Goal: Task Accomplishment & Management: Use online tool/utility

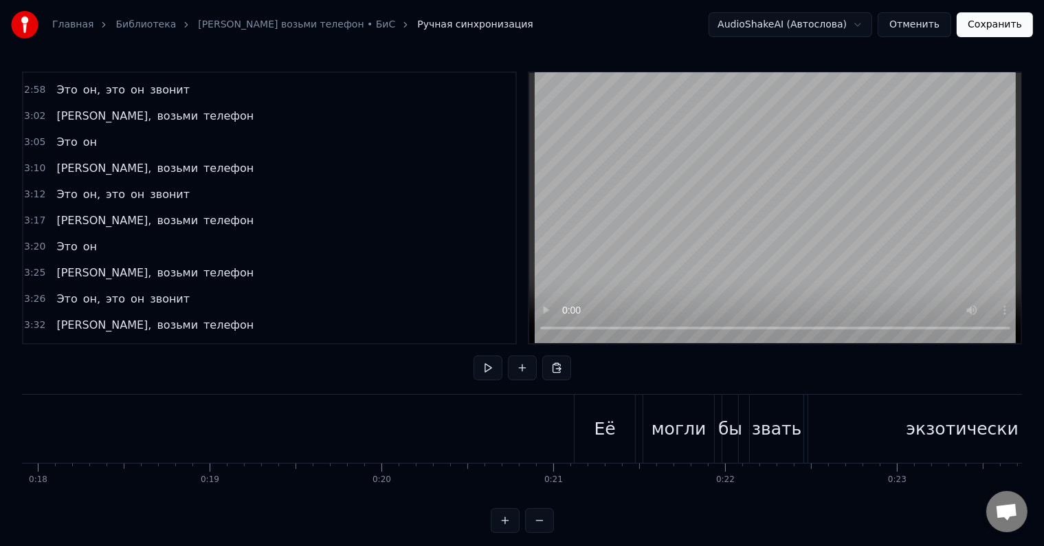
scroll to position [0, 3054]
click at [223, 370] on div "0:21 Её могли бы звать экзотически 0:24 Мадонна или попросту [PERSON_NAME] 0:28…" at bounding box center [522, 301] width 1000 height 461
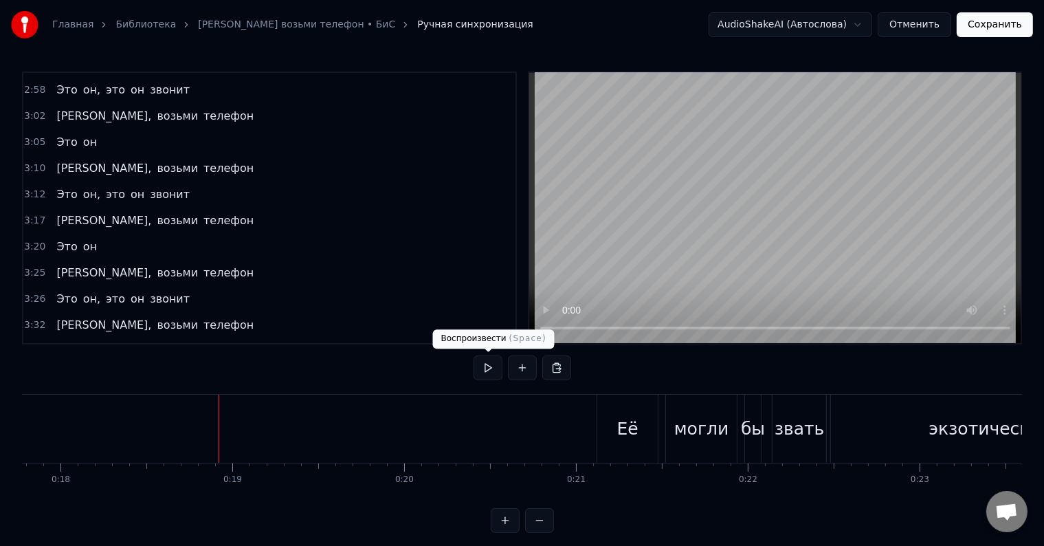
click at [492, 370] on button at bounding box center [488, 367] width 29 height 25
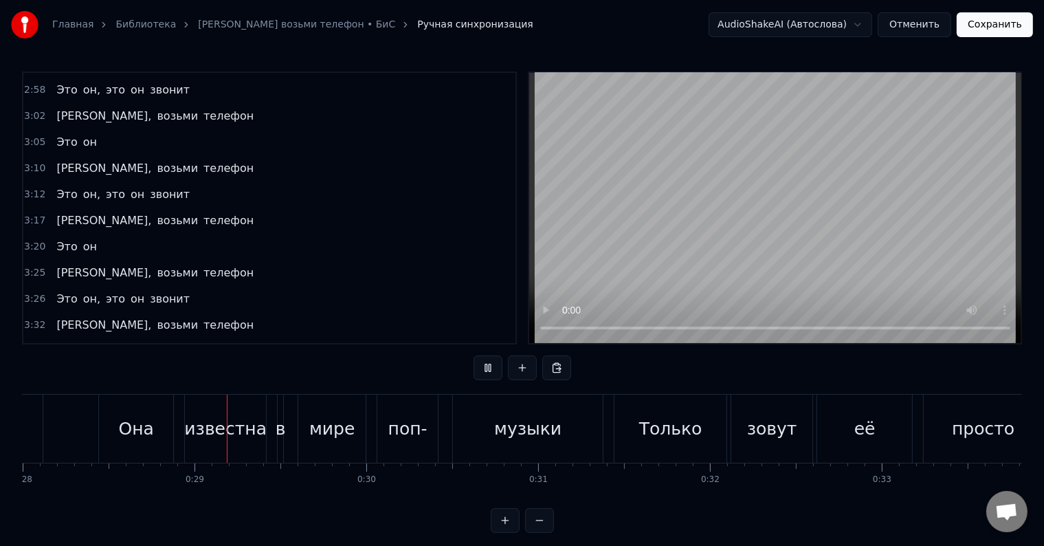
scroll to position [0, 4827]
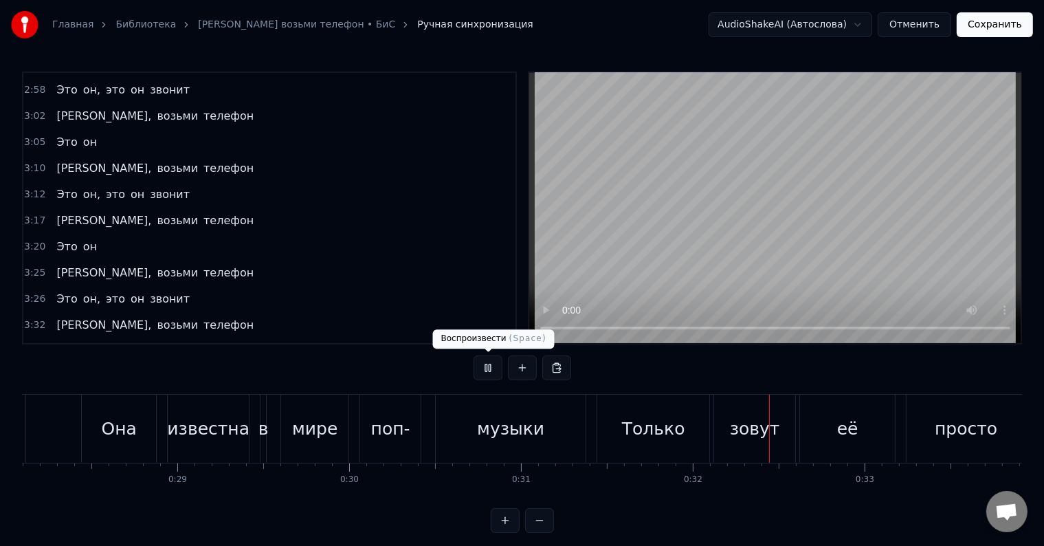
click at [487, 369] on button at bounding box center [488, 367] width 29 height 25
click at [482, 367] on button at bounding box center [488, 367] width 29 height 25
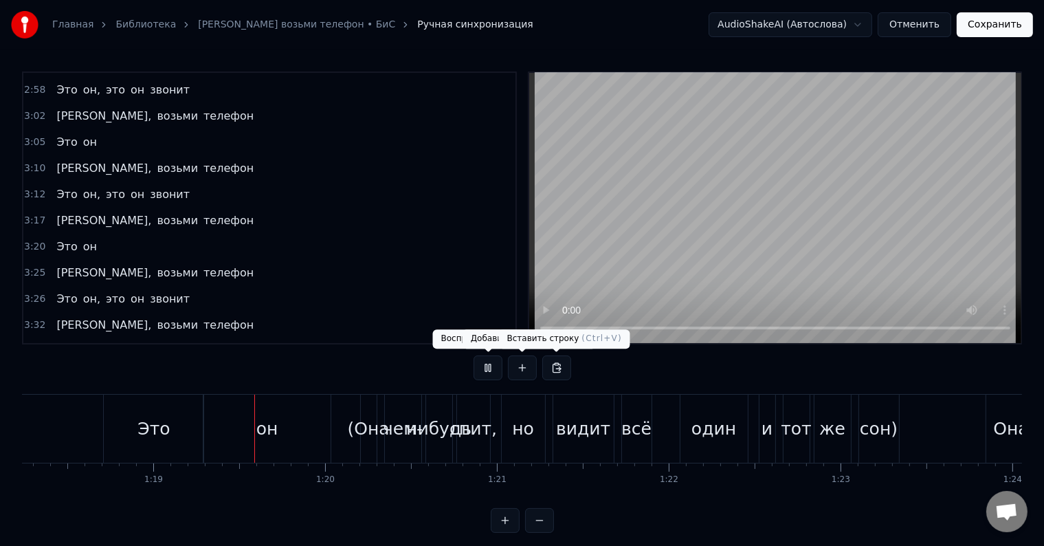
scroll to position [0, 13513]
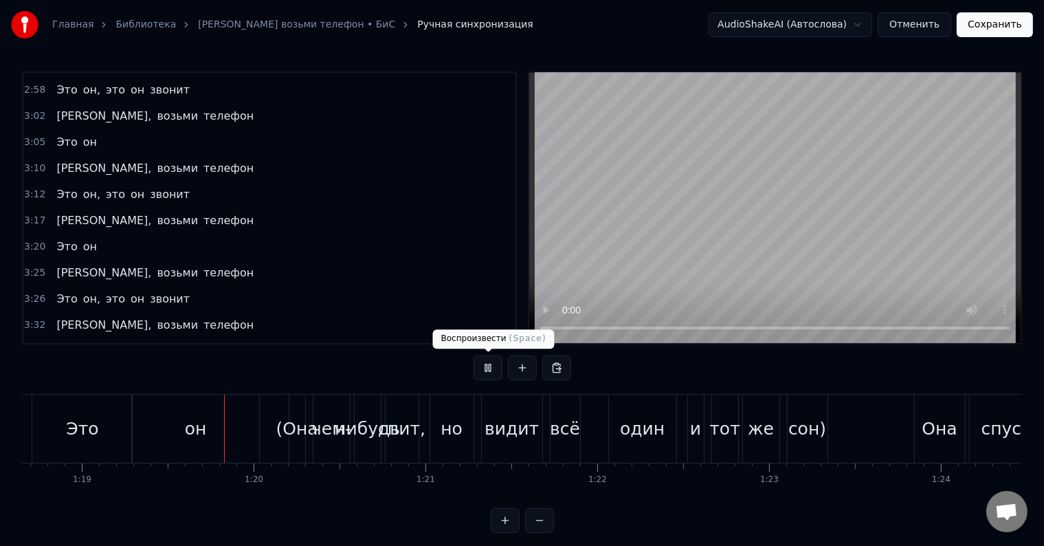
click at [482, 368] on button at bounding box center [488, 367] width 29 height 25
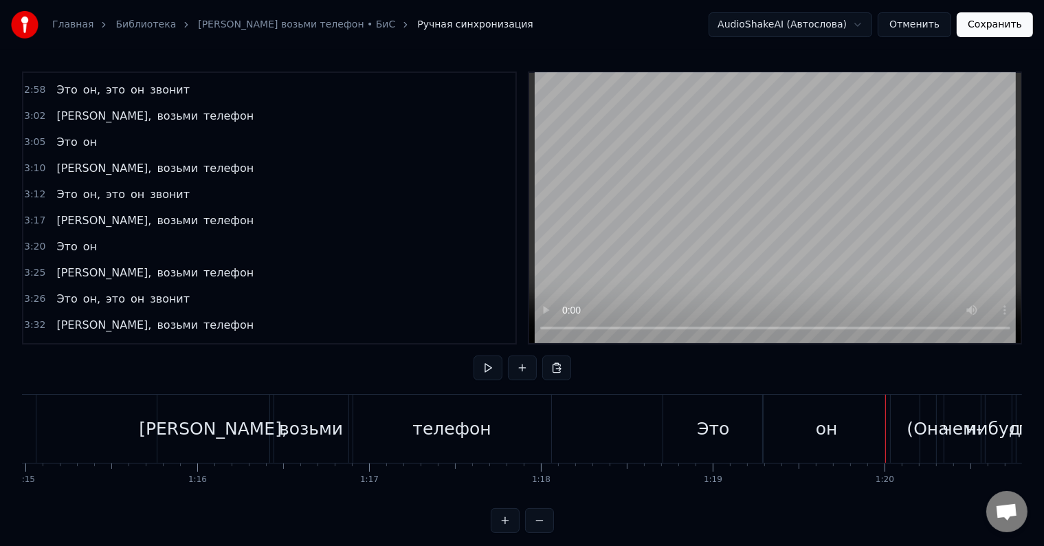
scroll to position [0, 12859]
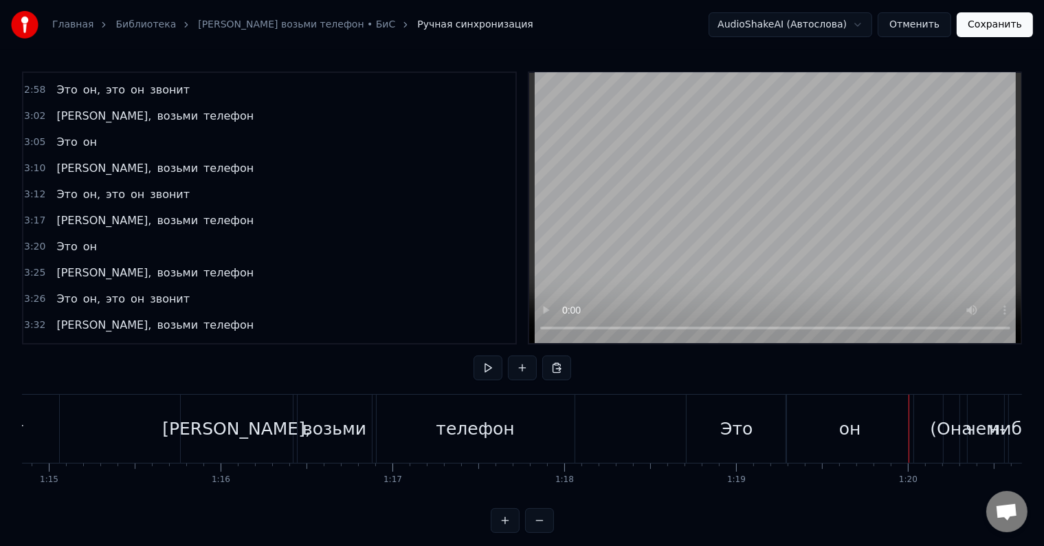
click at [709, 440] on div "Это" at bounding box center [737, 428] width 100 height 68
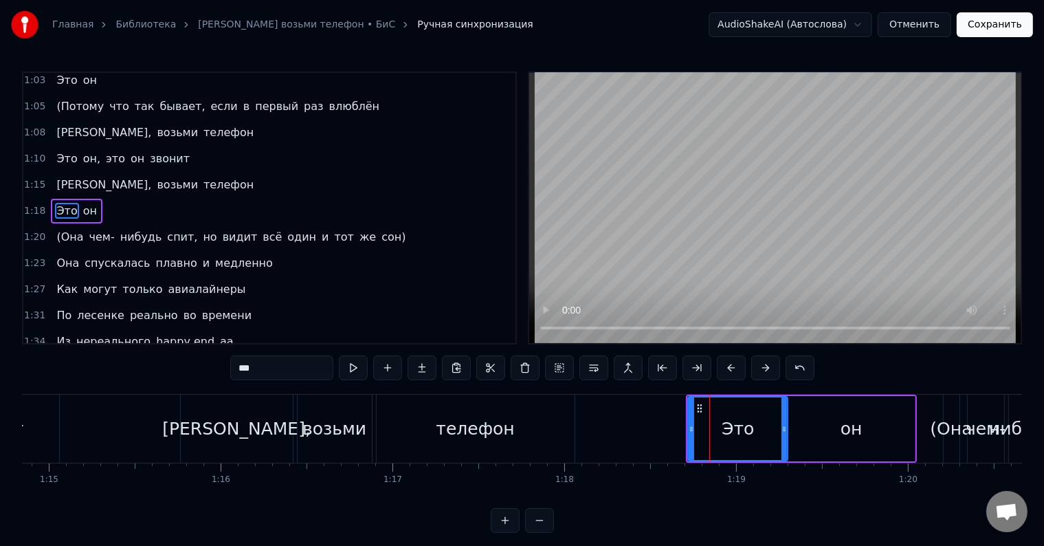
scroll to position [307, 0]
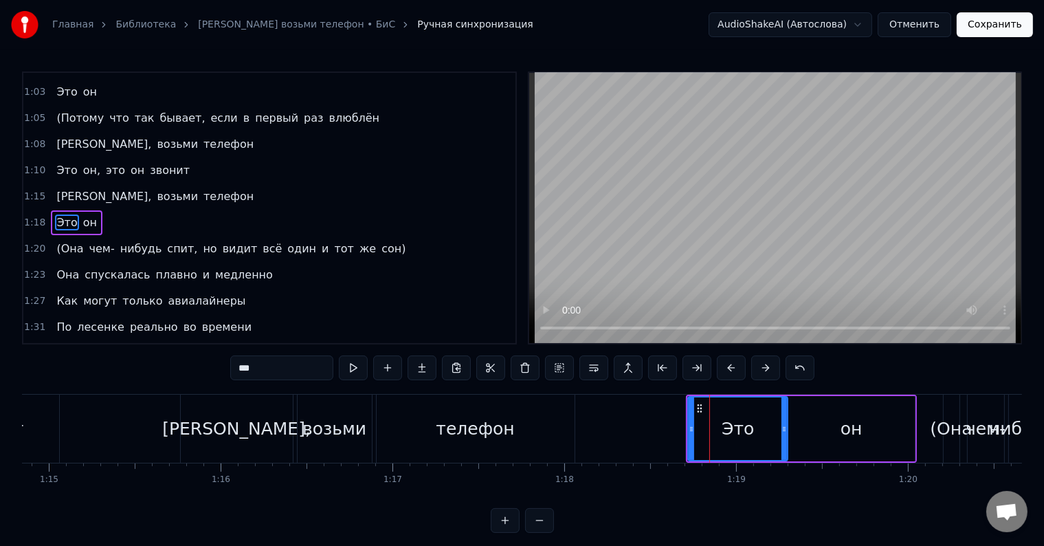
click at [731, 425] on div "Это" at bounding box center [738, 429] width 32 height 26
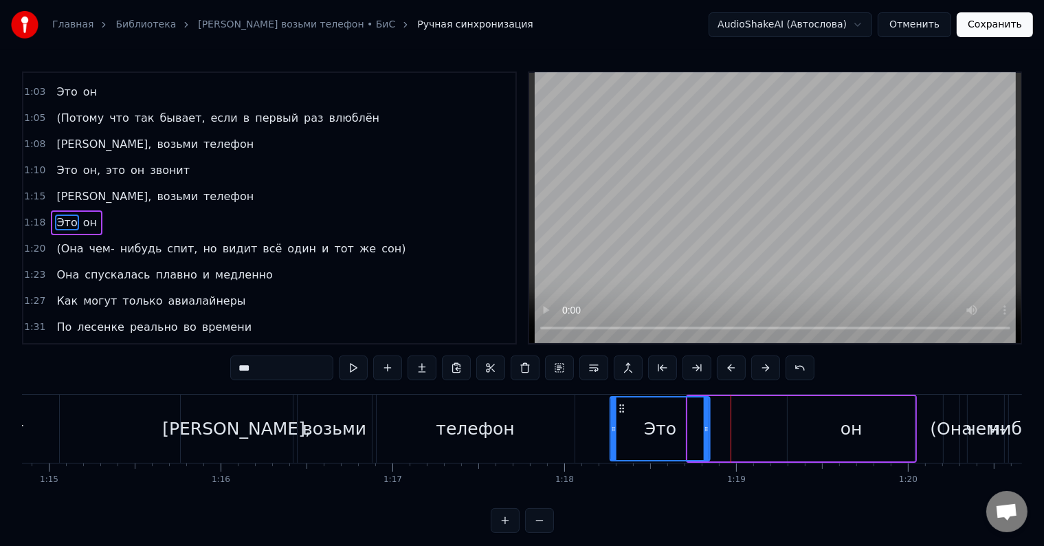
drag, startPoint x: 698, startPoint y: 405, endPoint x: 621, endPoint y: 405, distance: 77.7
click at [621, 405] on icon at bounding box center [622, 408] width 11 height 11
drag, startPoint x: 832, startPoint y: 434, endPoint x: 820, endPoint y: 436, distance: 12.4
click at [830, 435] on div "он" at bounding box center [851, 428] width 127 height 65
type input "**"
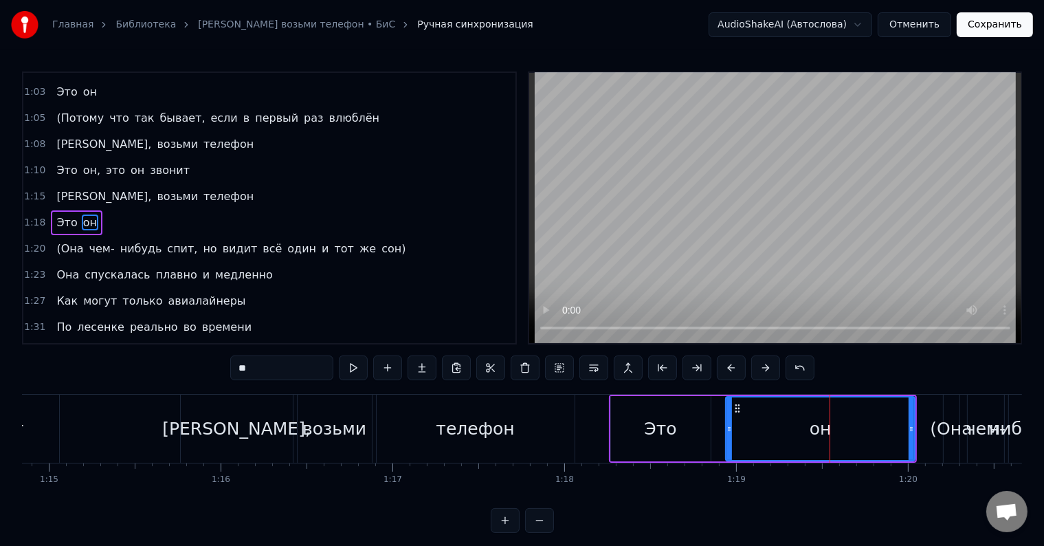
drag, startPoint x: 790, startPoint y: 430, endPoint x: 728, endPoint y: 436, distance: 62.2
click at [728, 436] on div at bounding box center [728, 428] width 5 height 63
drag, startPoint x: 911, startPoint y: 430, endPoint x: 828, endPoint y: 436, distance: 83.4
click at [828, 436] on div at bounding box center [827, 428] width 5 height 63
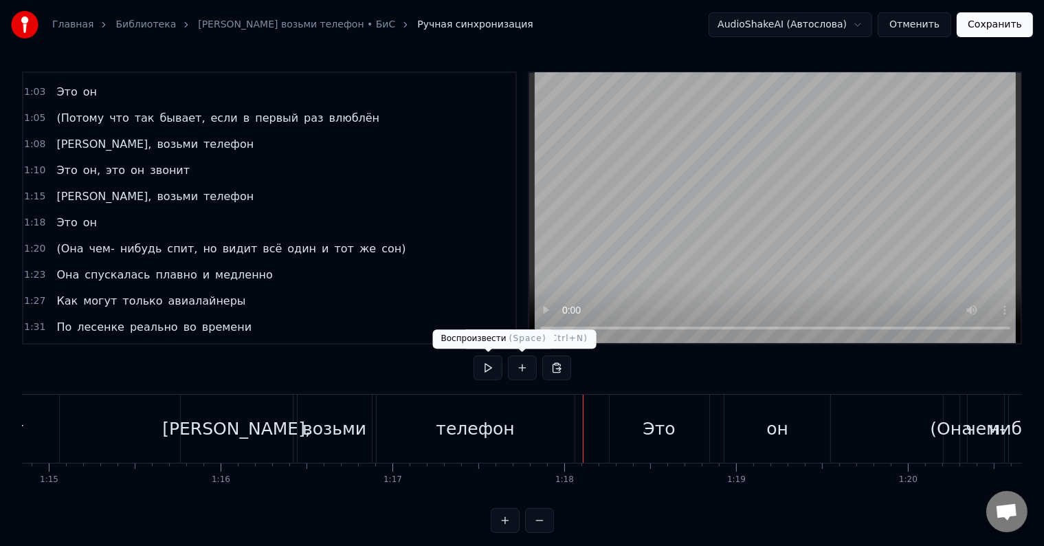
click at [482, 368] on button at bounding box center [488, 367] width 29 height 25
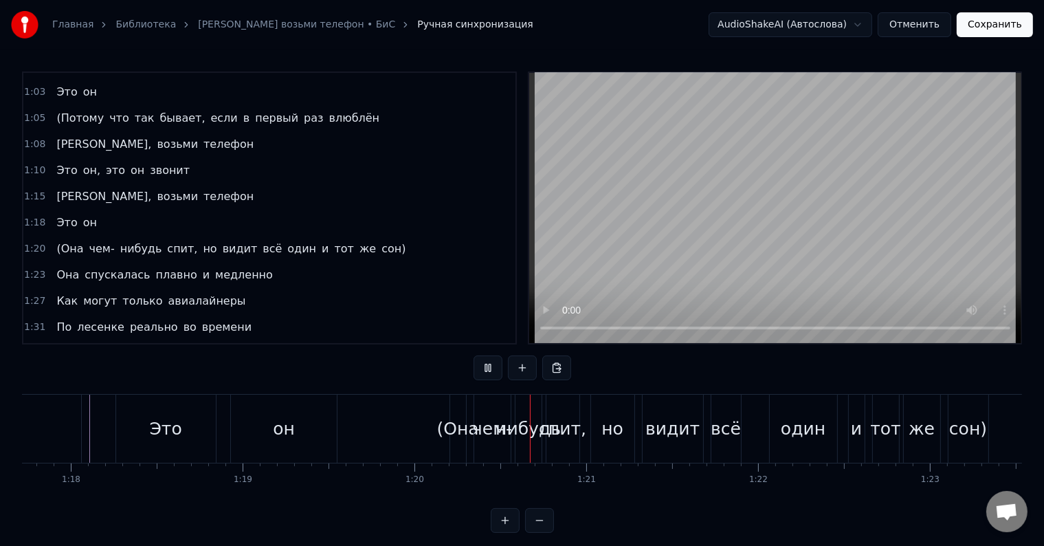
click at [481, 367] on button at bounding box center [488, 367] width 29 height 25
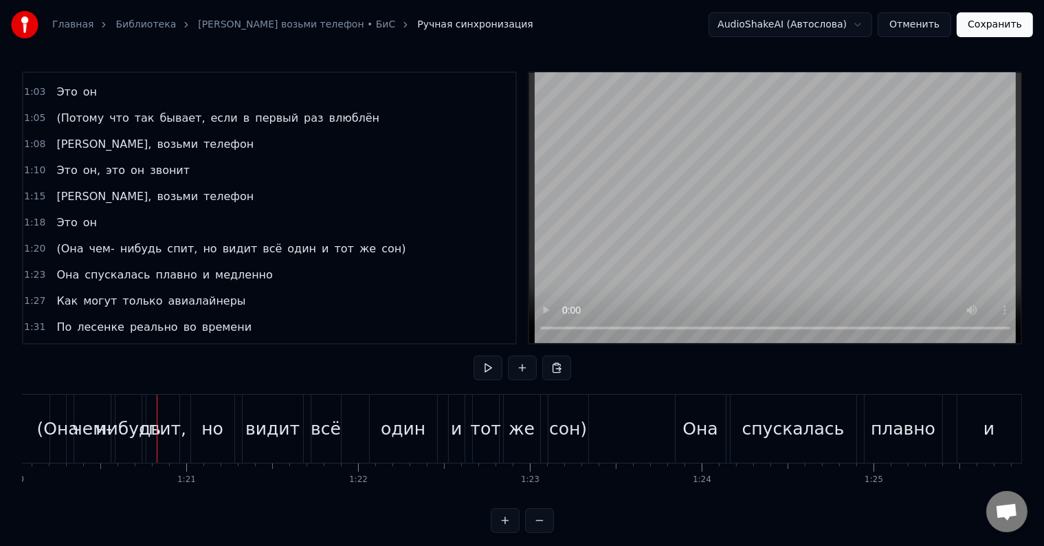
scroll to position [0, 13755]
click at [57, 429] on div "(Она" at bounding box center [55, 429] width 42 height 26
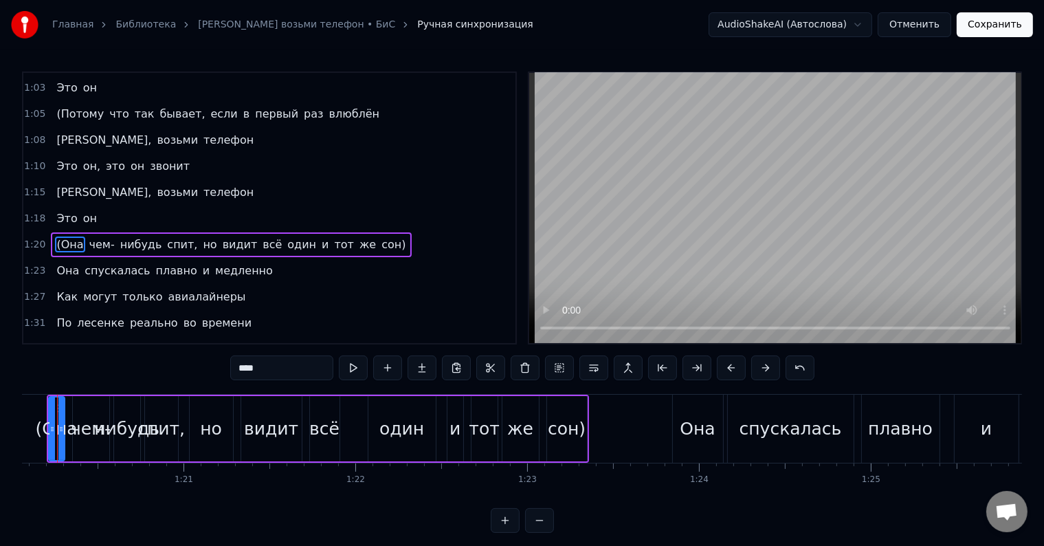
scroll to position [0, 13721]
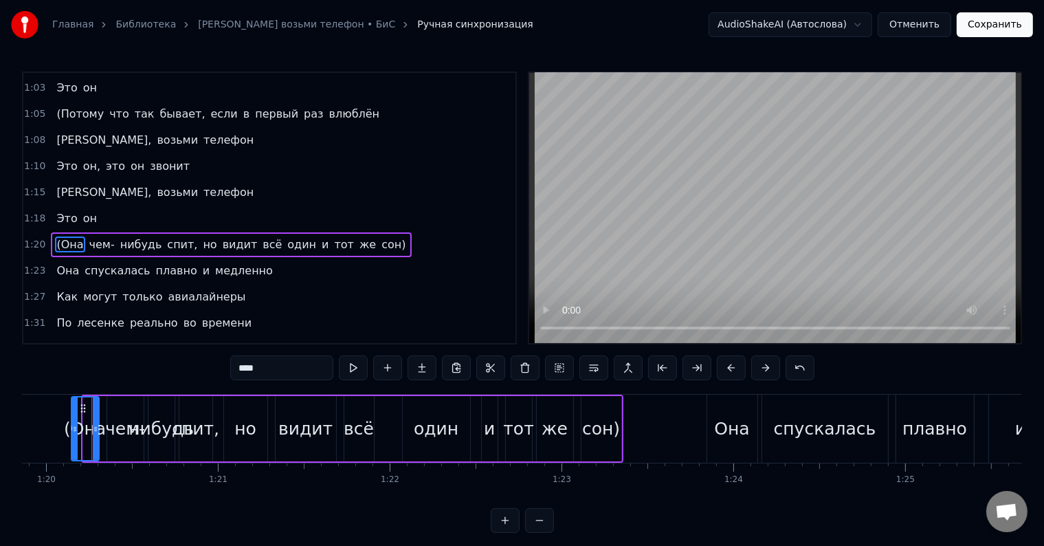
drag, startPoint x: 83, startPoint y: 429, endPoint x: 54, endPoint y: 425, distance: 29.1
click at [72, 427] on icon at bounding box center [74, 428] width 5 height 11
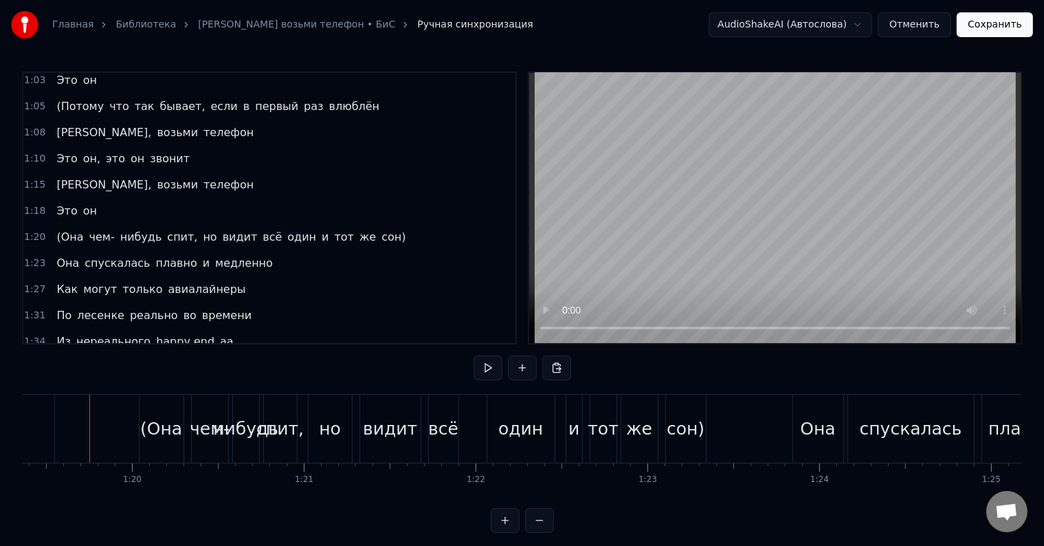
scroll to position [0, 13633]
click at [481, 371] on button at bounding box center [488, 367] width 29 height 25
click at [485, 368] on button at bounding box center [488, 367] width 29 height 25
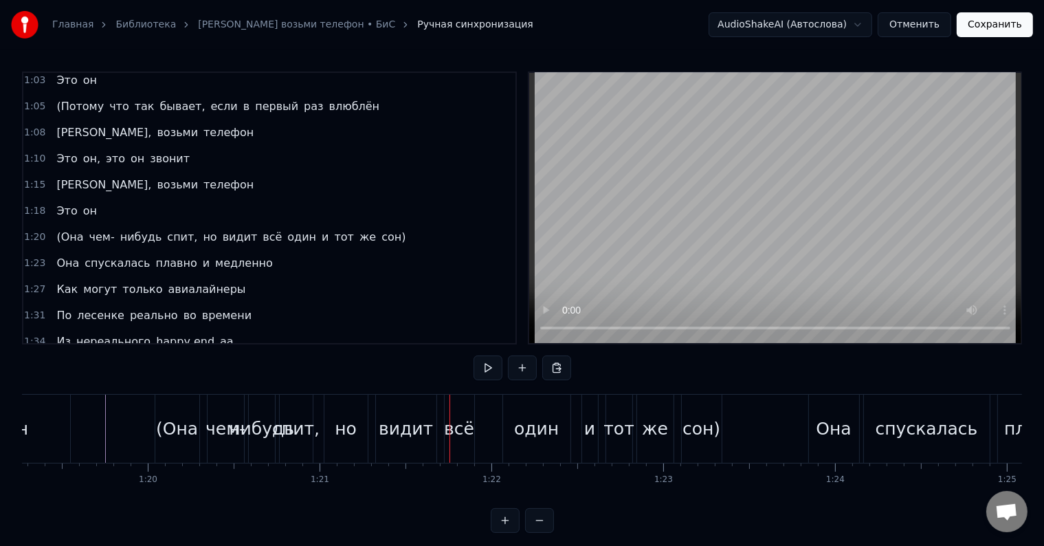
scroll to position [0, 13617]
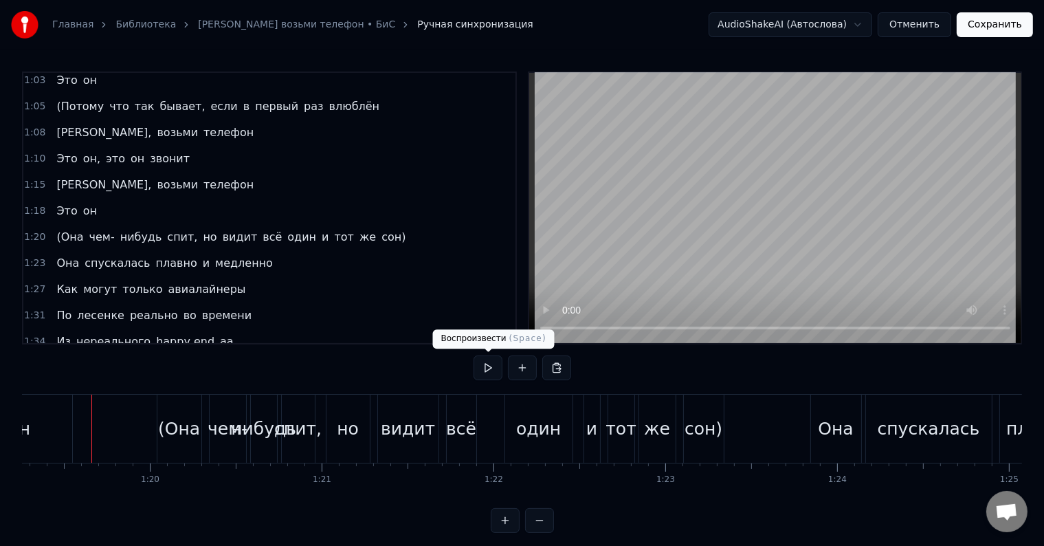
click at [492, 364] on button at bounding box center [488, 367] width 29 height 25
click at [181, 425] on div "(Она" at bounding box center [179, 429] width 42 height 26
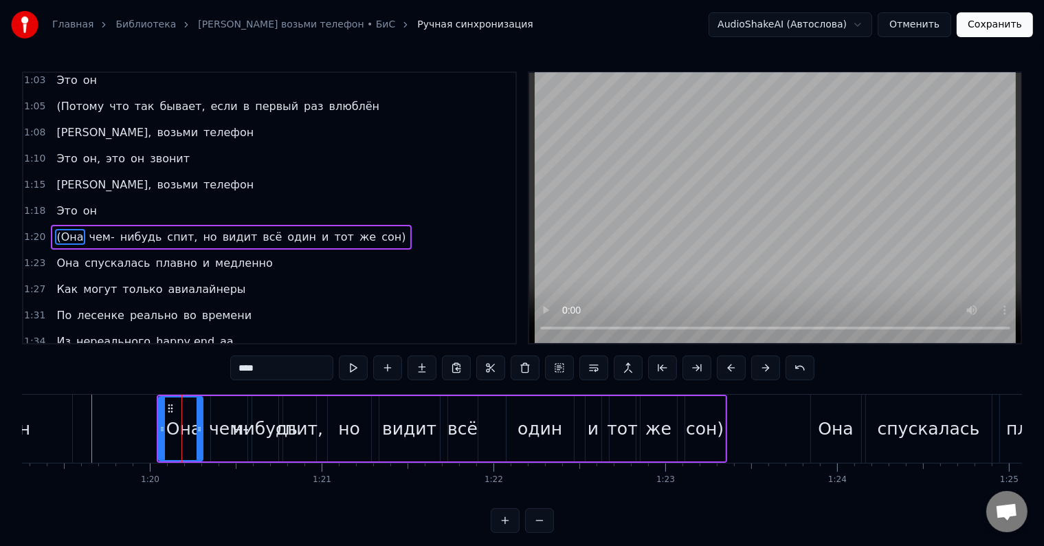
scroll to position [333, 0]
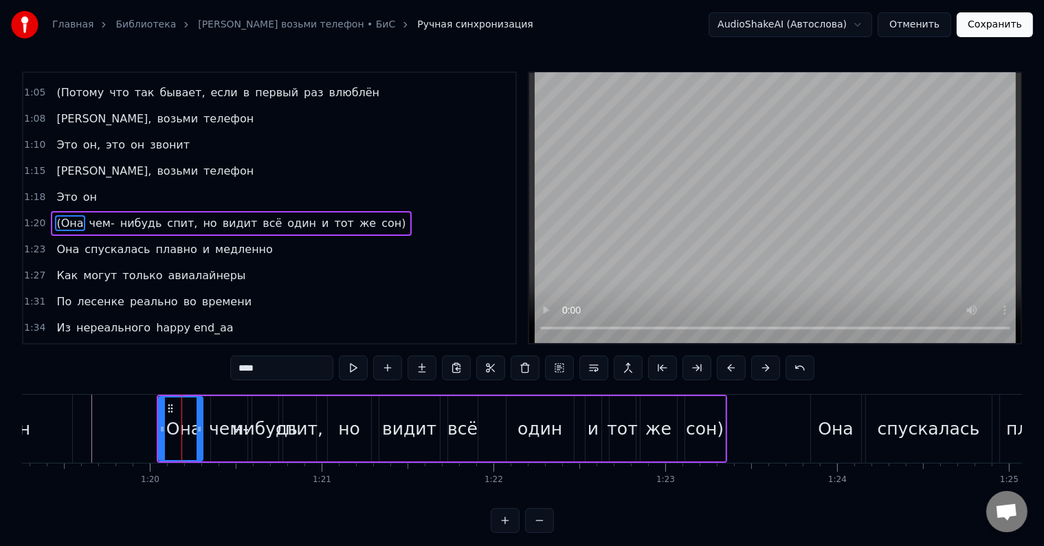
click at [225, 434] on div "чем-" at bounding box center [229, 429] width 40 height 26
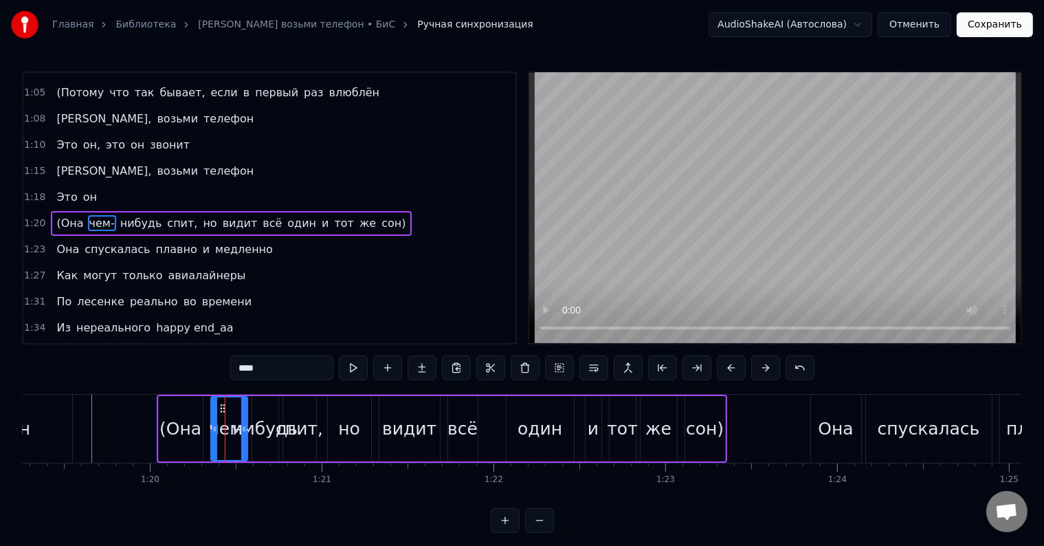
click at [260, 421] on div "нибудь" at bounding box center [264, 429] width 65 height 26
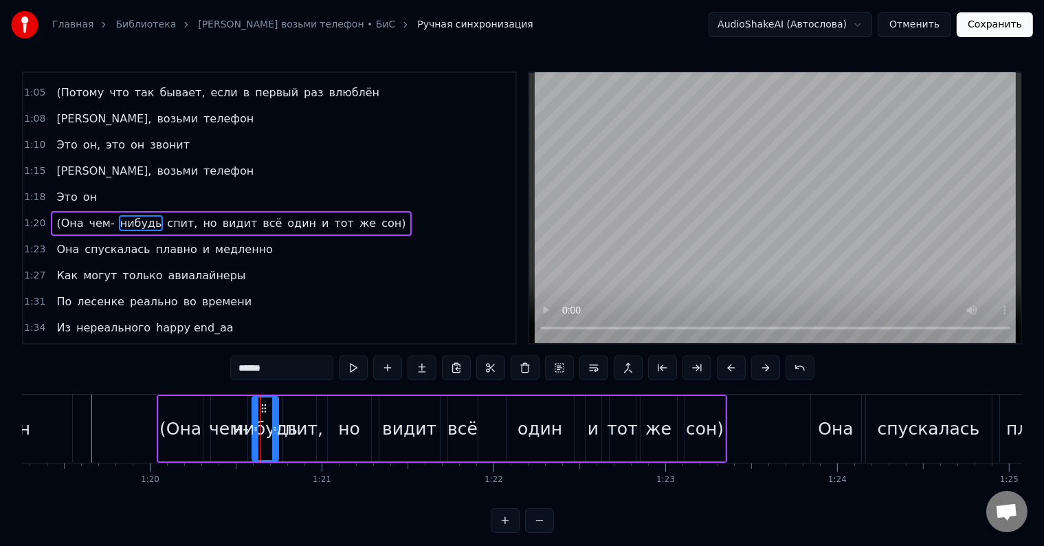
click at [289, 422] on div "нибудь" at bounding box center [264, 429] width 65 height 26
click at [301, 423] on div "спит," at bounding box center [299, 429] width 47 height 26
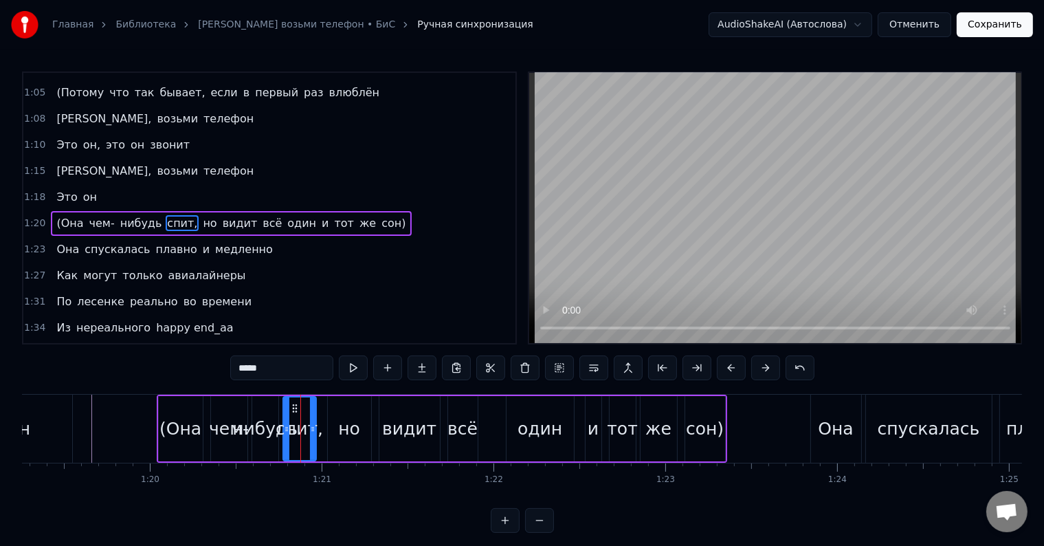
click at [159, 425] on div "(Она" at bounding box center [181, 428] width 44 height 65
type input "****"
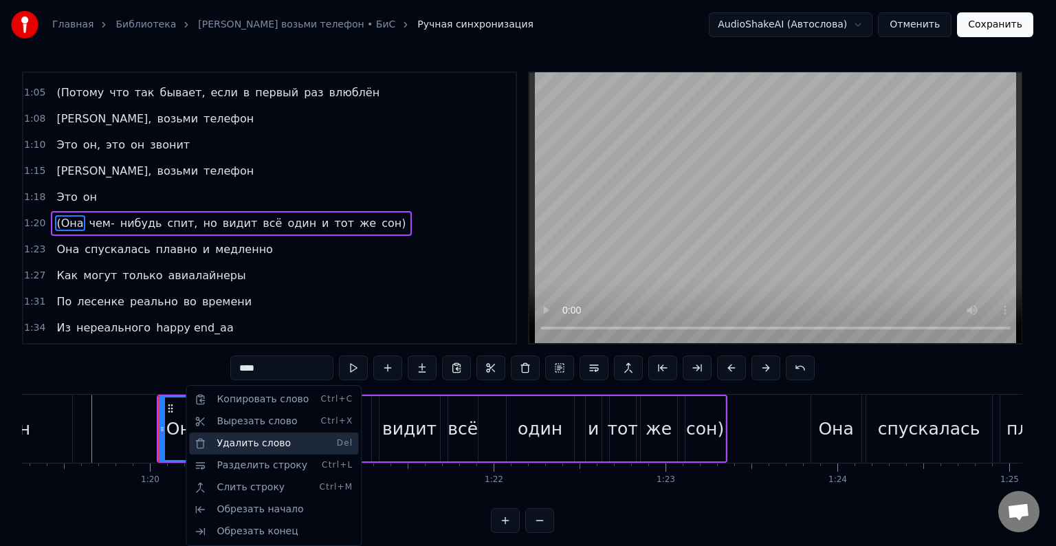
click at [236, 441] on div "Удалить слово Del" at bounding box center [273, 443] width 169 height 22
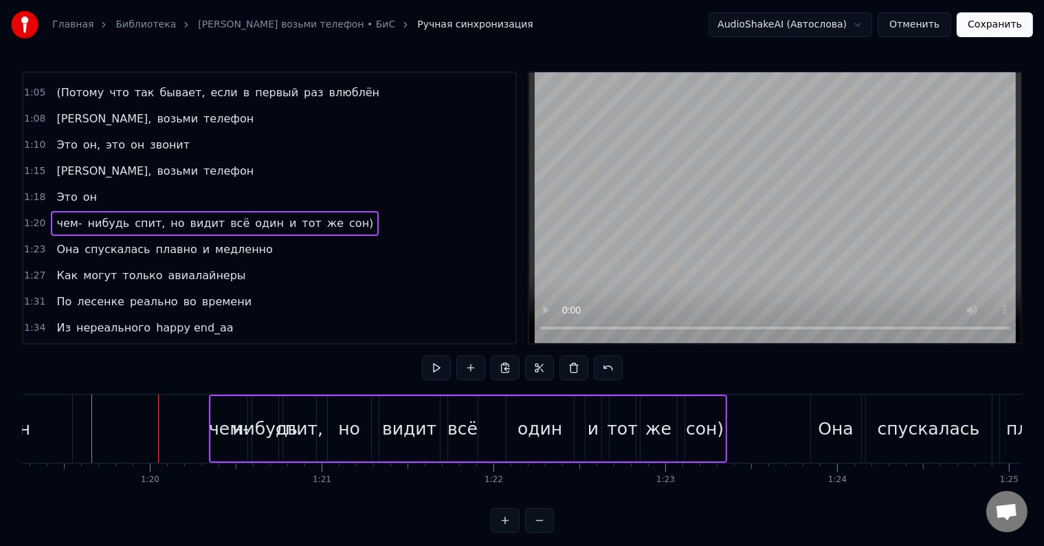
click at [230, 421] on div "чем-" at bounding box center [229, 429] width 40 height 26
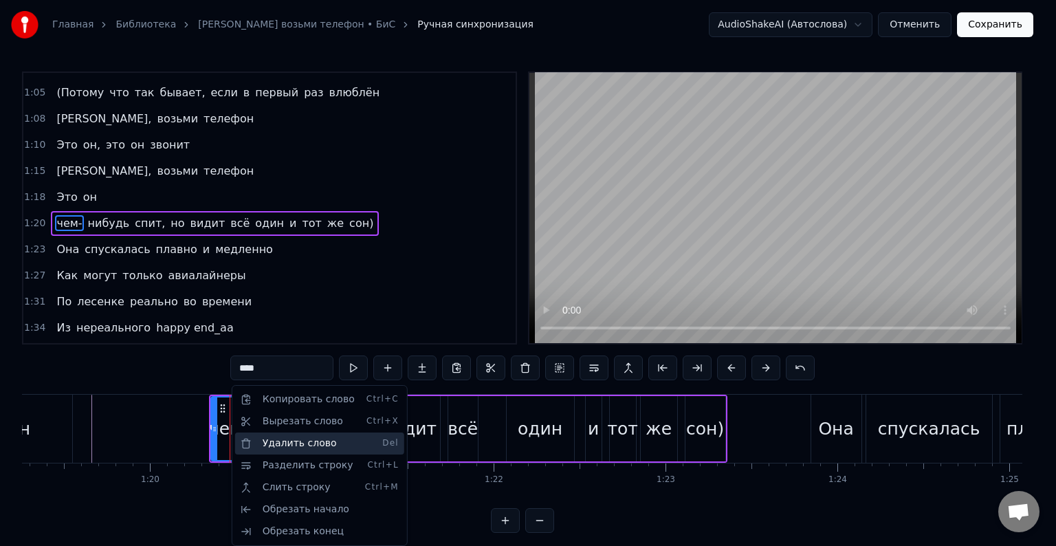
click at [287, 445] on div "Удалить слово Del" at bounding box center [319, 443] width 169 height 22
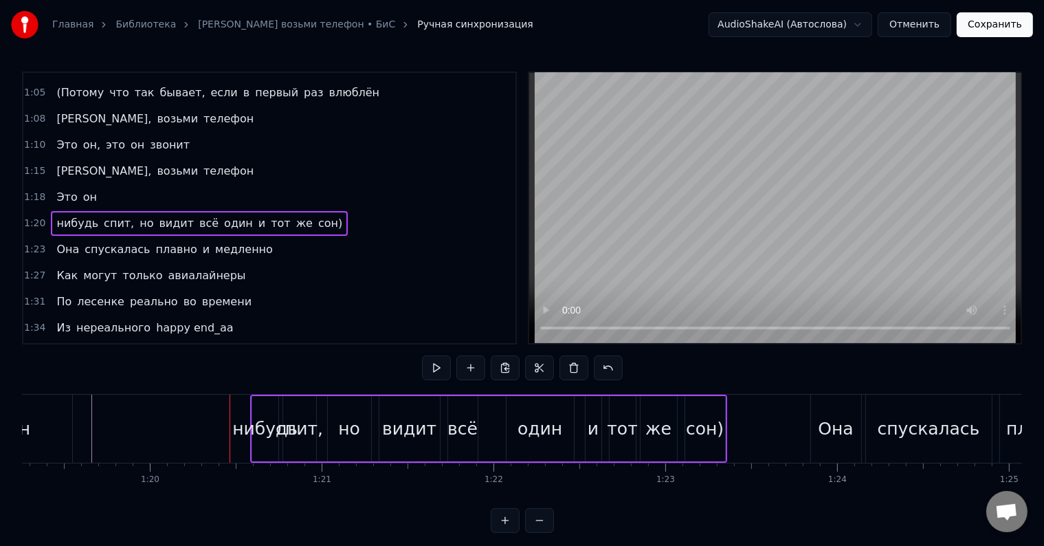
click at [260, 429] on div "нибудь" at bounding box center [264, 429] width 65 height 26
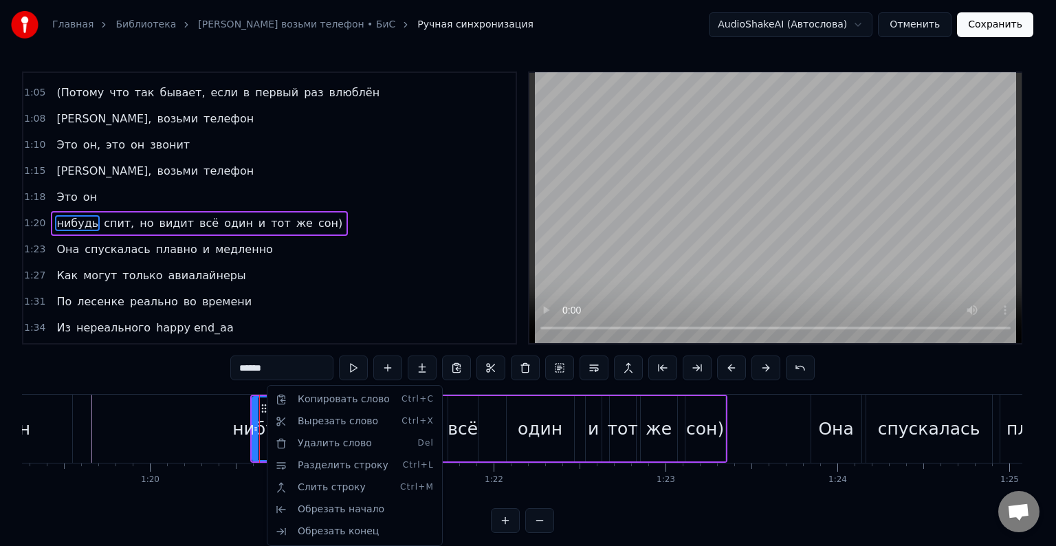
click at [236, 450] on html "Главная Библиотека [PERSON_NAME] возьми телефон • БиС Ручная синхронизация Audi…" at bounding box center [528, 277] width 1056 height 555
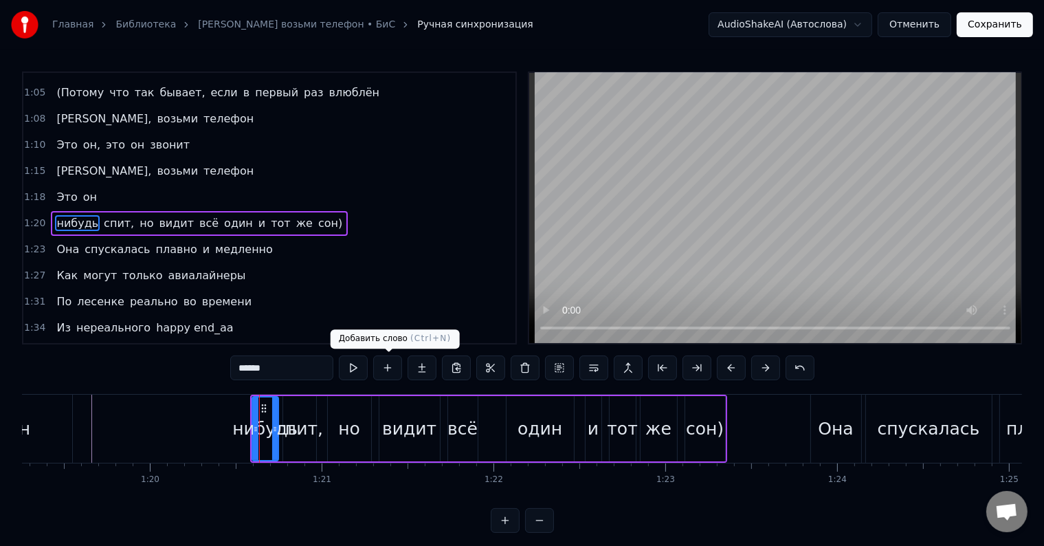
click at [385, 366] on button at bounding box center [387, 367] width 29 height 25
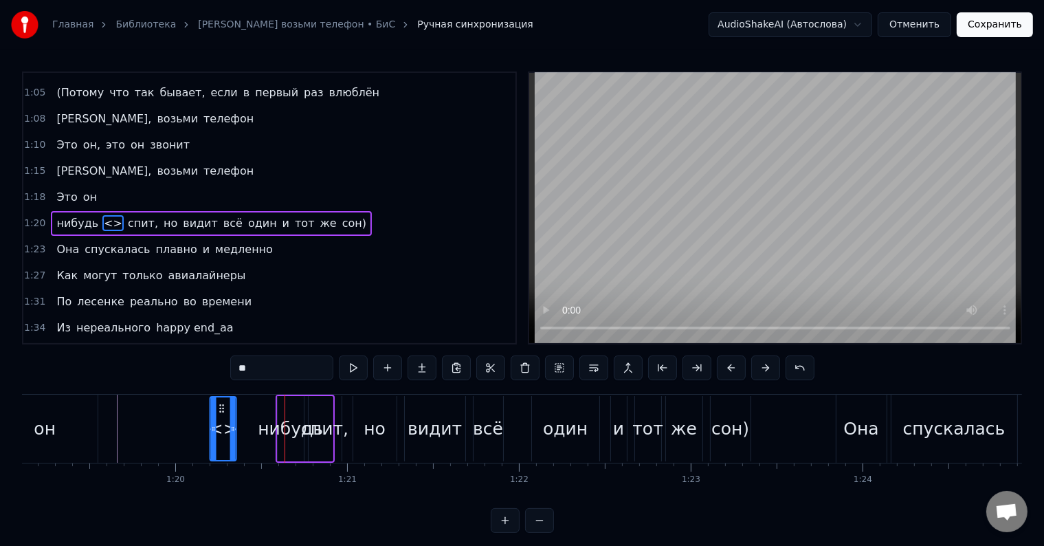
scroll to position [0, 13589]
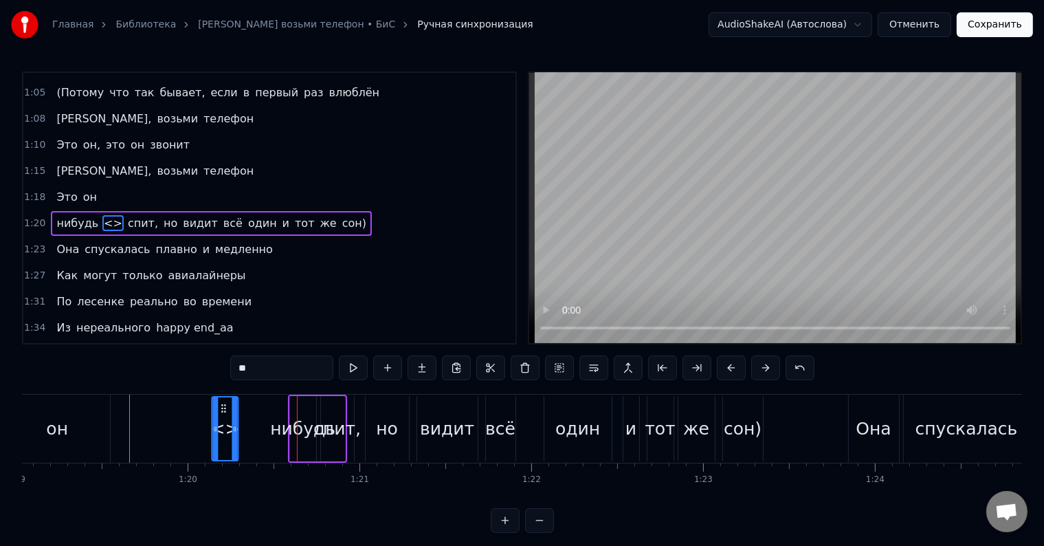
drag, startPoint x: 291, startPoint y: 407, endPoint x: 227, endPoint y: 425, distance: 66.4
click at [213, 413] on div "<>" at bounding box center [224, 428] width 25 height 63
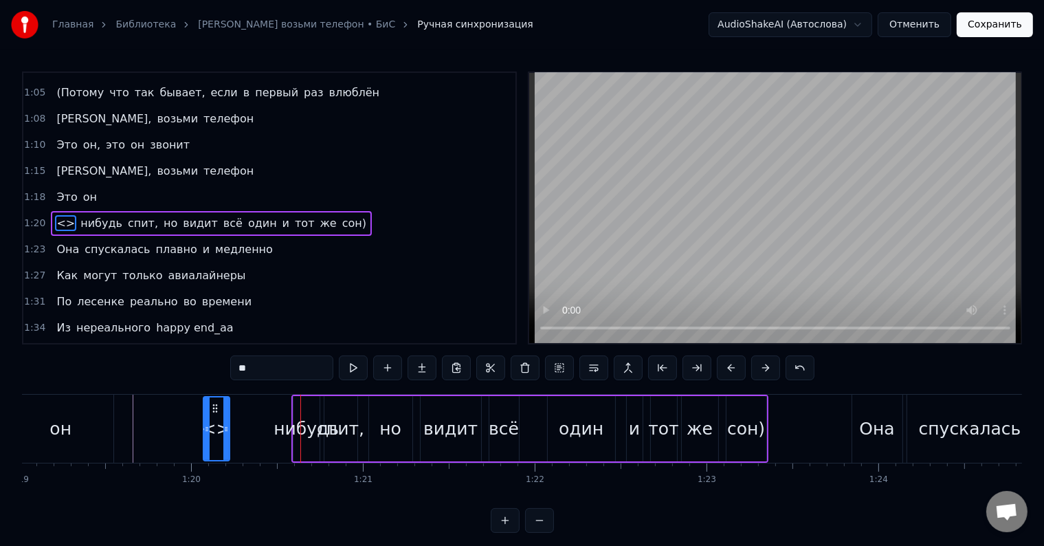
drag, startPoint x: 267, startPoint y: 372, endPoint x: 172, endPoint y: 366, distance: 95.1
click at [172, 366] on div "0:21 Её могли бы звать экзотически 0:24 Мадонна или попросту [PERSON_NAME] 0:28…" at bounding box center [522, 301] width 1000 height 461
type input "*"
type input "**"
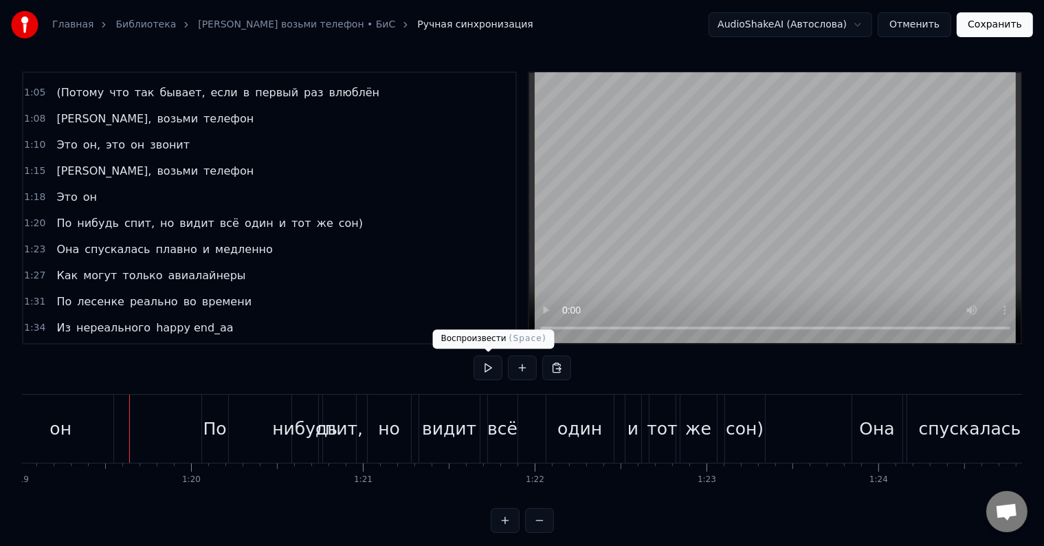
click at [495, 361] on button at bounding box center [488, 367] width 29 height 25
click at [493, 361] on button at bounding box center [488, 367] width 29 height 25
click at [110, 425] on div "он" at bounding box center [61, 428] width 106 height 68
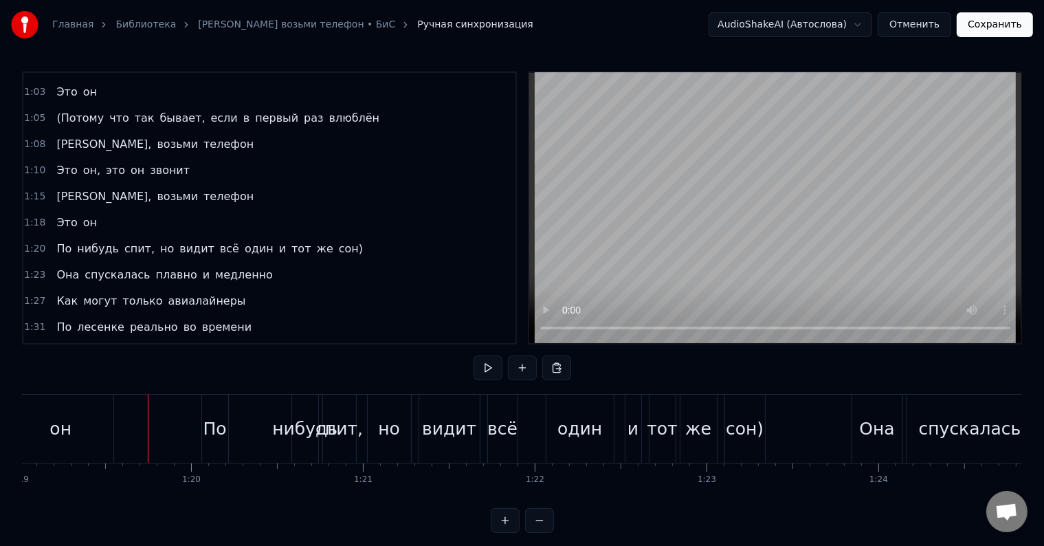
click at [493, 364] on button at bounding box center [488, 367] width 29 height 25
click at [212, 423] on div "По" at bounding box center [214, 429] width 23 height 26
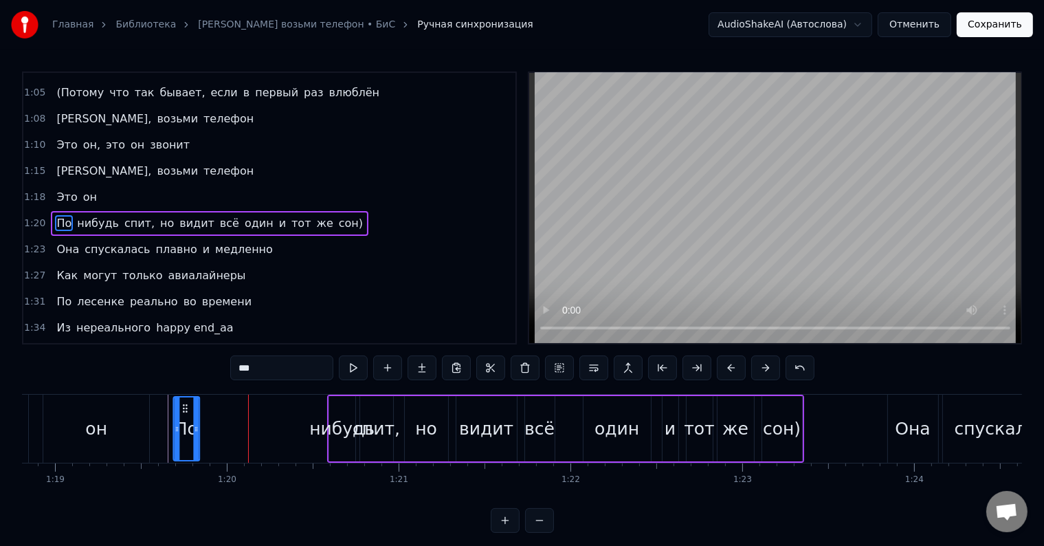
scroll to position [0, 13519]
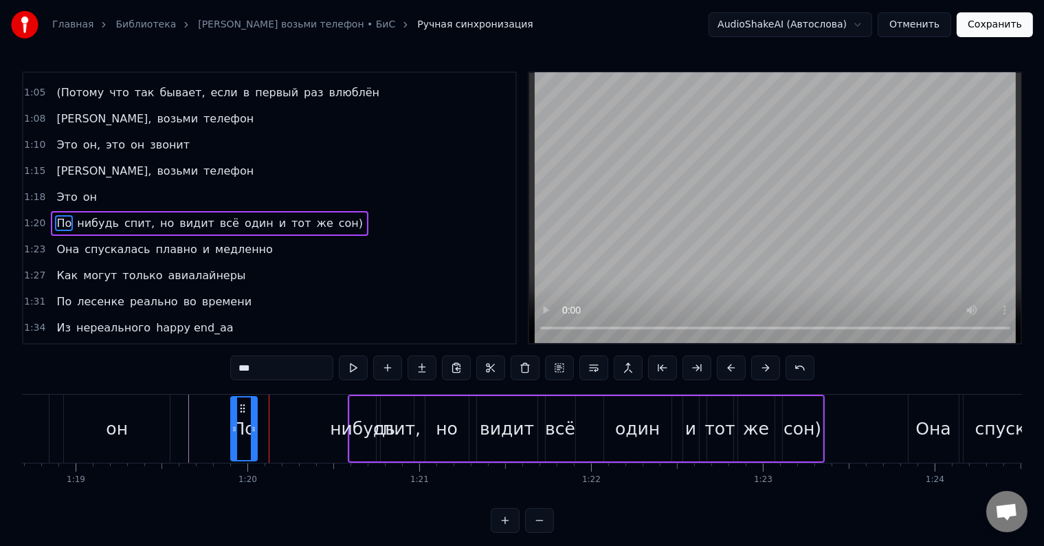
drag, startPoint x: 214, startPoint y: 407, endPoint x: 242, endPoint y: 414, distance: 28.3
click at [242, 414] on div "По" at bounding box center [243, 428] width 25 height 63
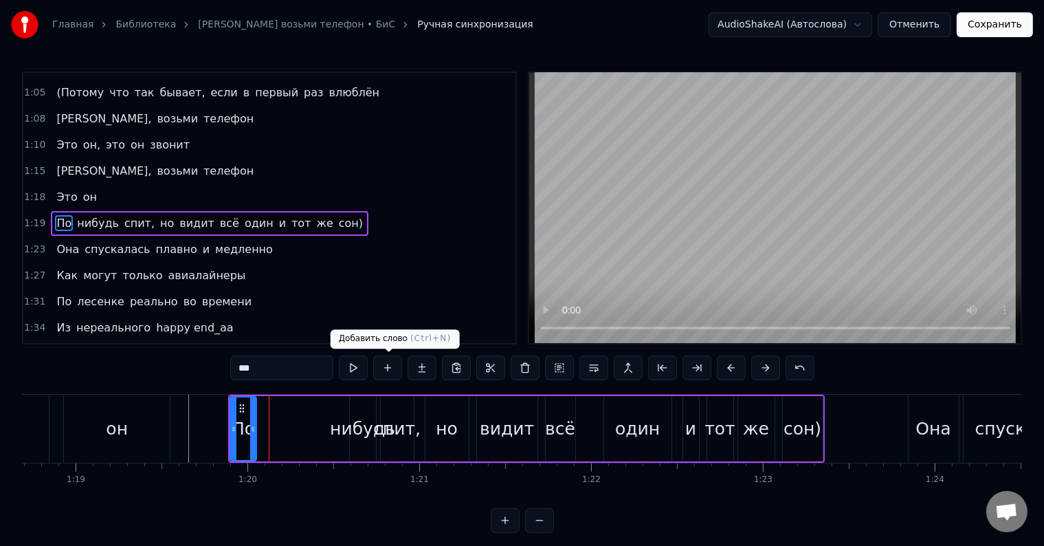
click at [390, 369] on button at bounding box center [387, 367] width 29 height 25
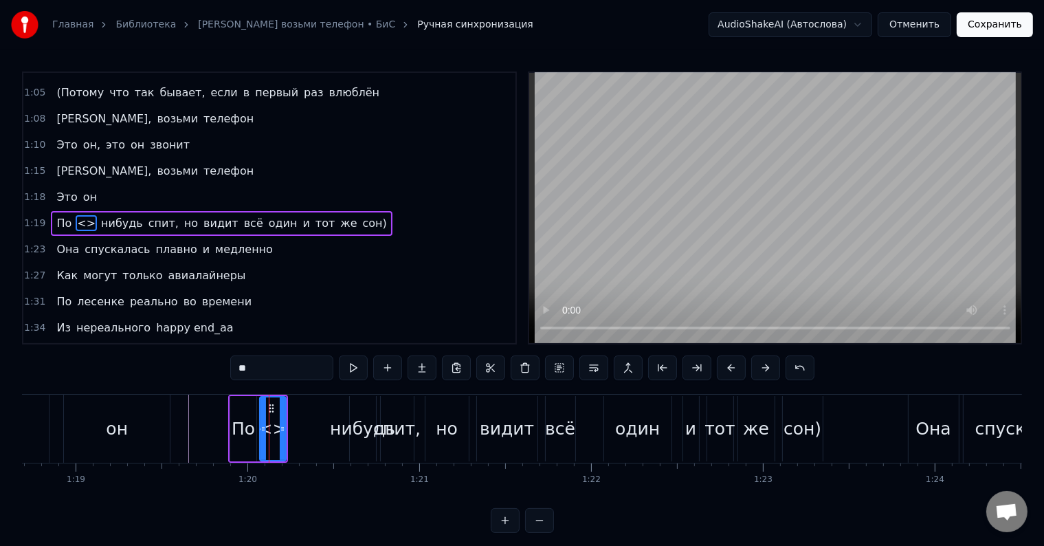
drag, startPoint x: 272, startPoint y: 368, endPoint x: 184, endPoint y: 366, distance: 88.0
click at [184, 366] on div "0:21 Её могли бы звать экзотически 0:24 Мадонна или попросту [PERSON_NAME] 0:28…" at bounding box center [522, 301] width 1000 height 461
type input "*****"
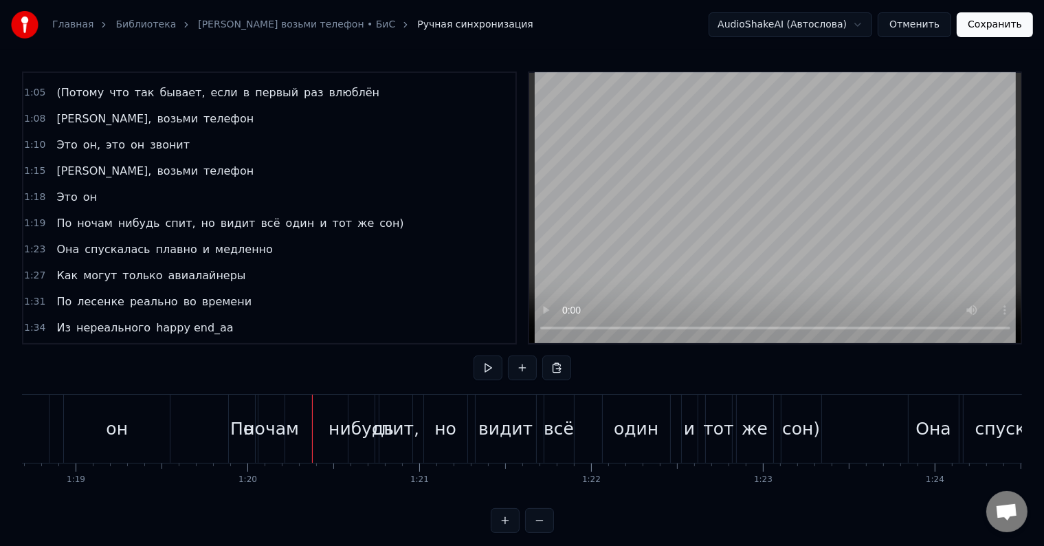
click at [271, 420] on div "ночам" at bounding box center [271, 429] width 56 height 26
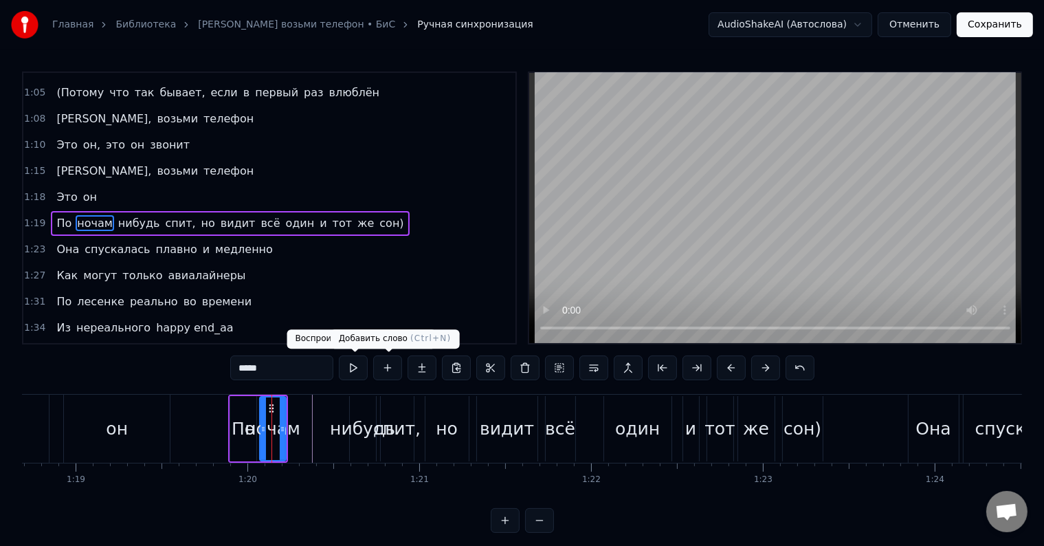
click at [385, 366] on button at bounding box center [387, 367] width 29 height 25
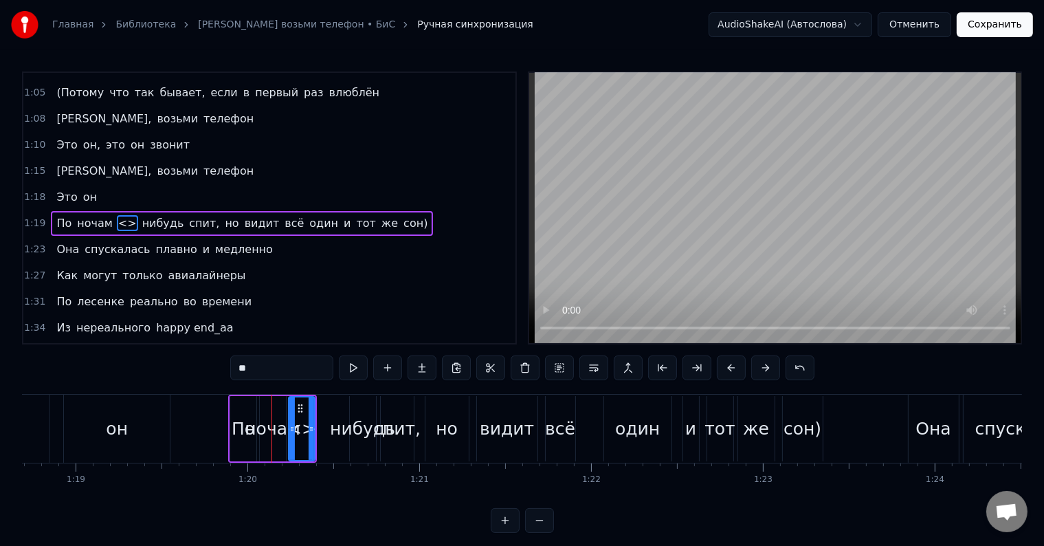
drag, startPoint x: 289, startPoint y: 366, endPoint x: 179, endPoint y: 360, distance: 109.4
click at [164, 368] on div "0:21 Её могли бы звать экзотически 0:24 Мадонна или попросту [PERSON_NAME] 0:28…" at bounding box center [522, 301] width 1000 height 461
drag, startPoint x: 313, startPoint y: 427, endPoint x: 337, endPoint y: 428, distance: 24.8
click at [337, 428] on icon at bounding box center [335, 428] width 5 height 11
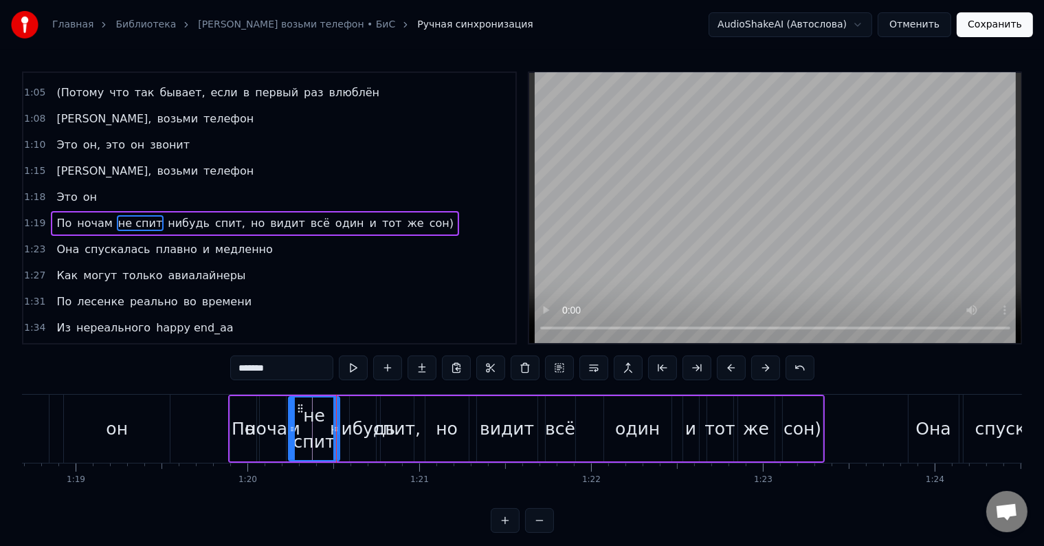
click at [361, 429] on div "нибудь" at bounding box center [362, 429] width 65 height 26
type input "******"
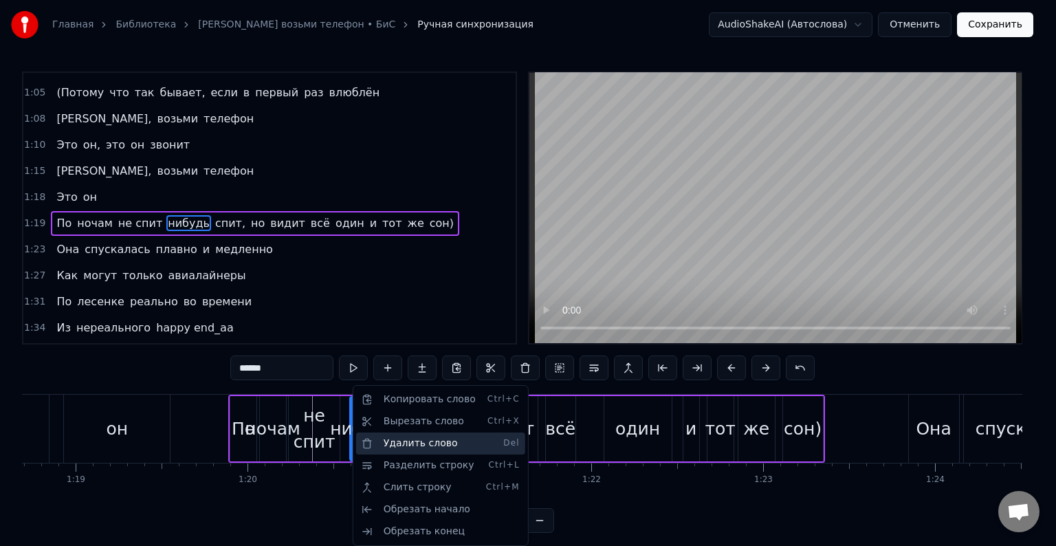
click at [377, 438] on div "Удалить слово Del" at bounding box center [440, 443] width 169 height 22
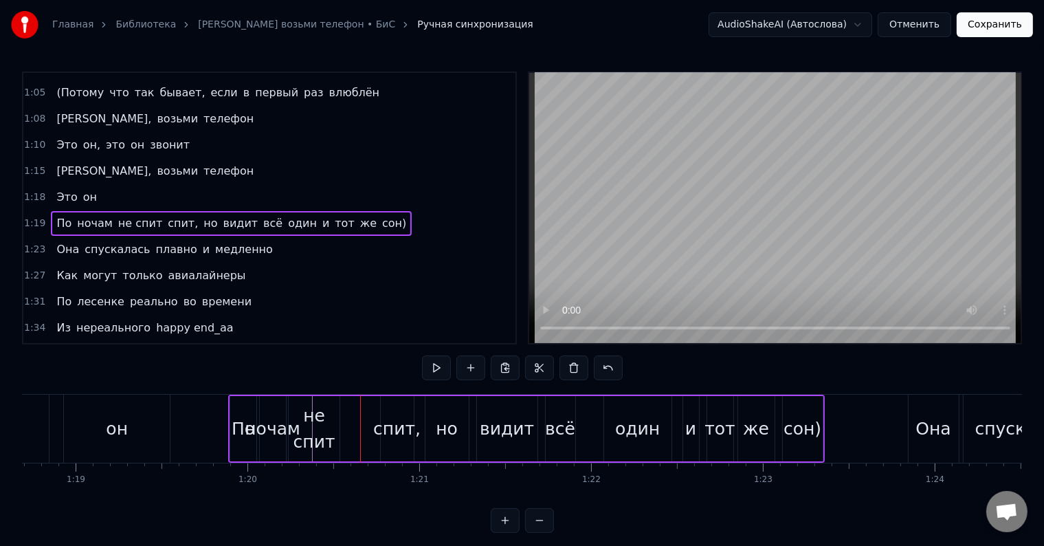
click at [326, 423] on div "не спит" at bounding box center [314, 429] width 51 height 52
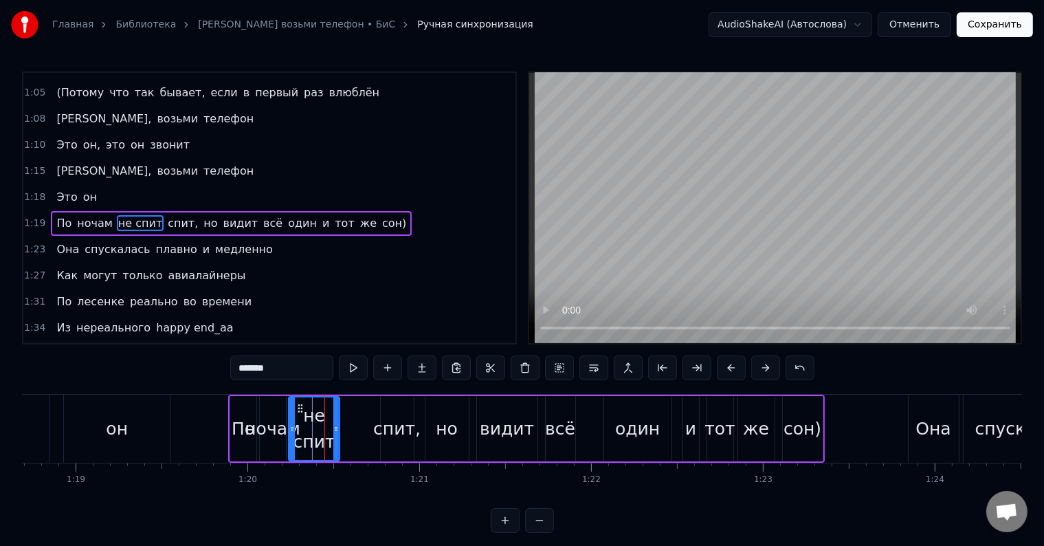
click at [383, 430] on div "спит," at bounding box center [396, 429] width 47 height 26
type input "*****"
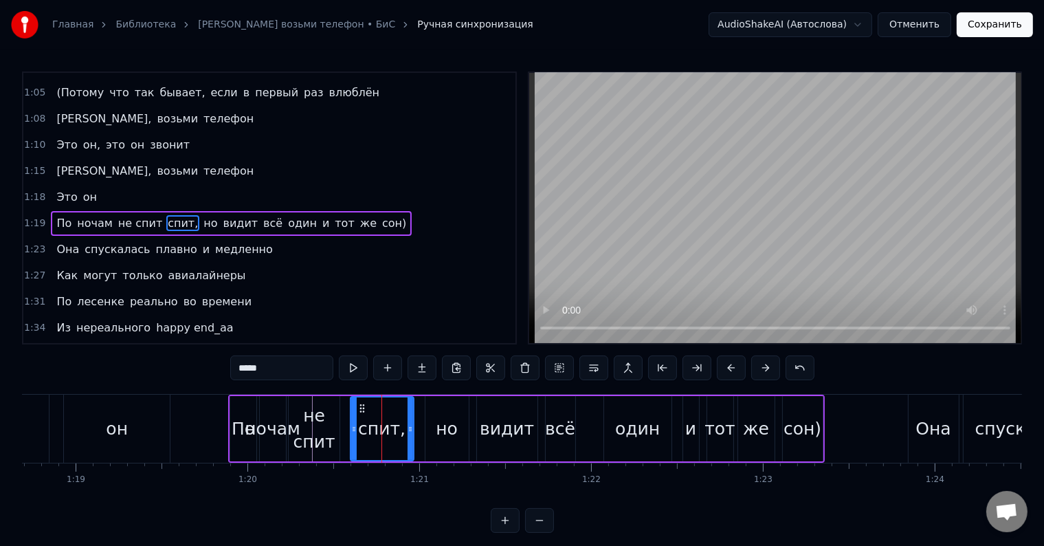
drag, startPoint x: 383, startPoint y: 427, endPoint x: 353, endPoint y: 425, distance: 30.4
click at [353, 425] on icon at bounding box center [353, 428] width 5 height 11
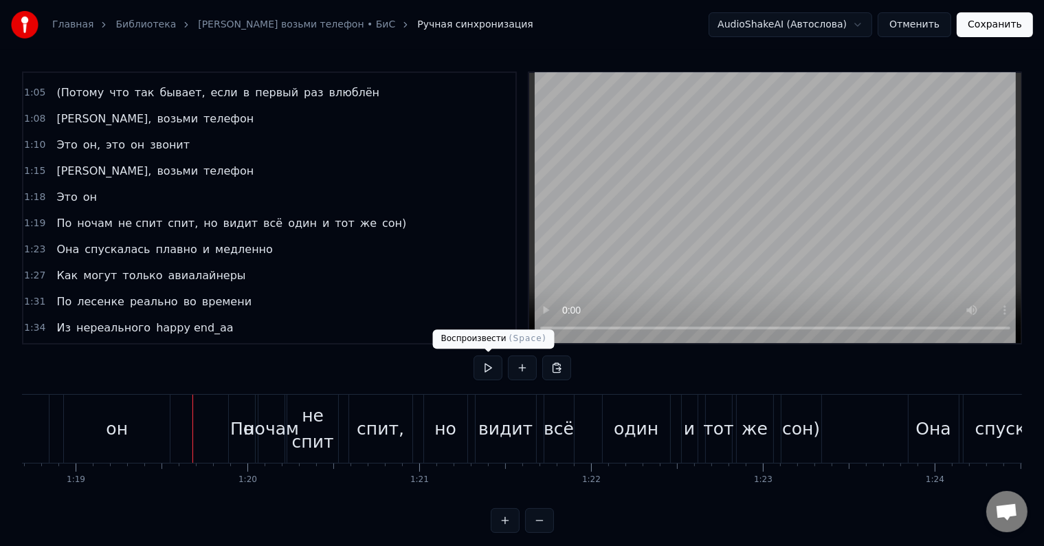
click at [478, 368] on button at bounding box center [488, 367] width 29 height 25
click at [487, 366] on button at bounding box center [488, 367] width 29 height 25
click at [480, 370] on button at bounding box center [488, 367] width 29 height 25
click at [480, 369] on button at bounding box center [488, 367] width 29 height 25
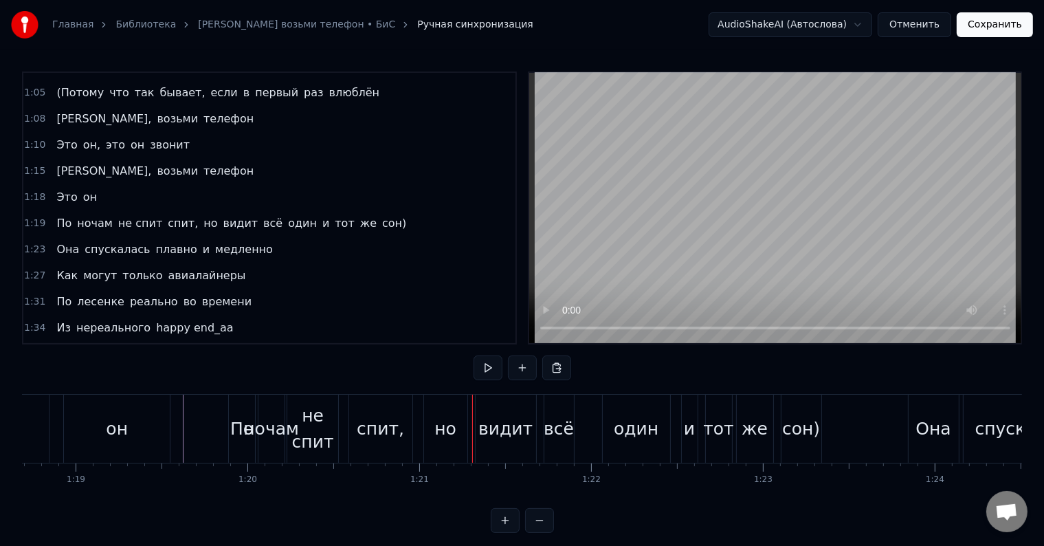
click at [399, 430] on div "спит," at bounding box center [380, 429] width 47 height 26
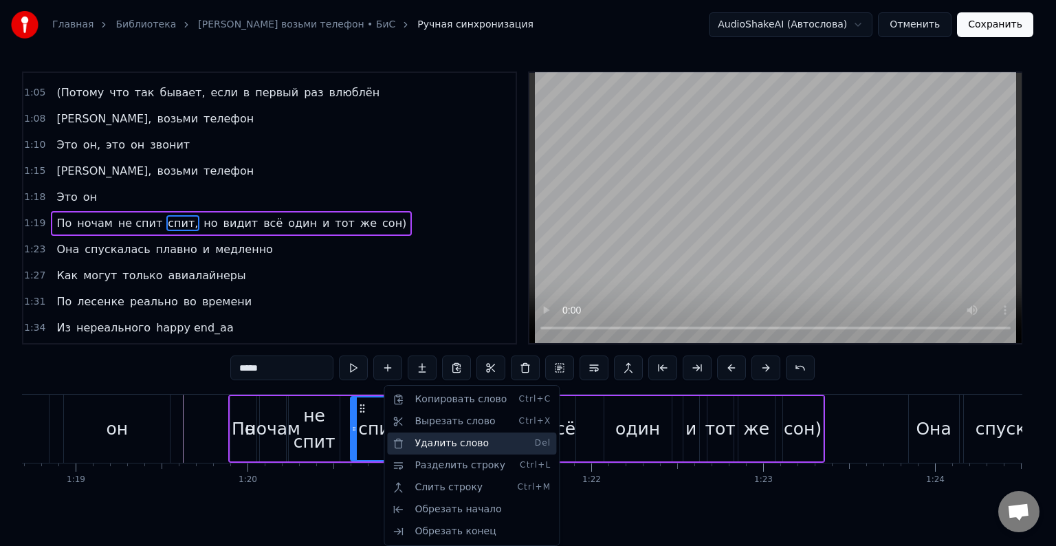
click at [437, 438] on div "Удалить слово Del" at bounding box center [471, 443] width 169 height 22
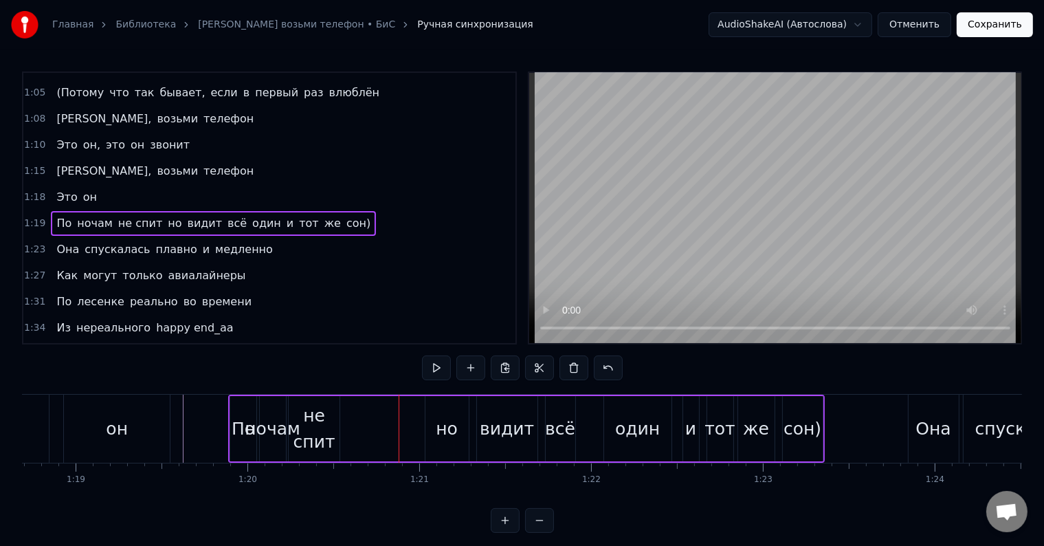
click at [322, 421] on div "не спит" at bounding box center [314, 429] width 51 height 52
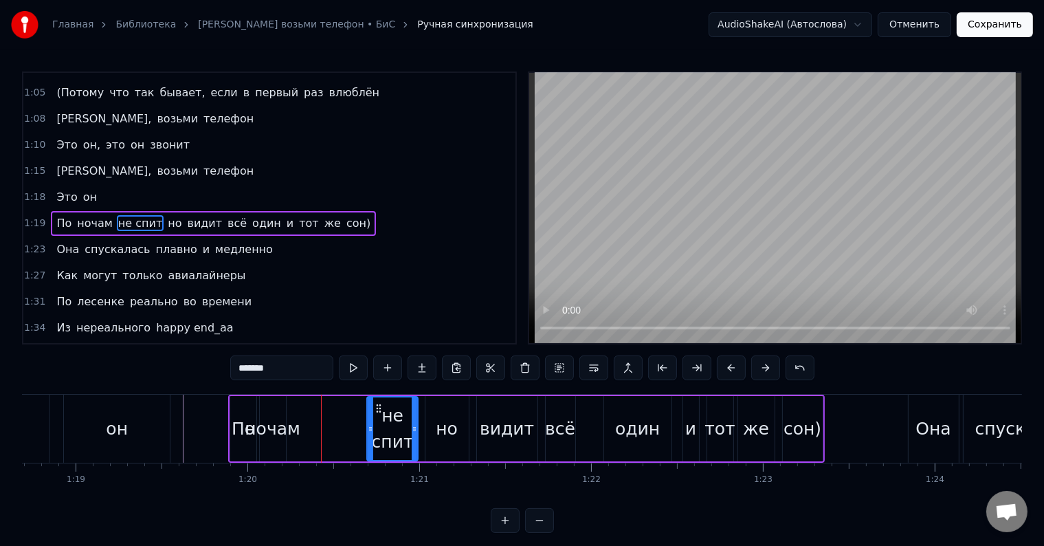
drag, startPoint x: 300, startPoint y: 408, endPoint x: 380, endPoint y: 414, distance: 80.0
click at [380, 414] on div "не спит" at bounding box center [392, 428] width 49 height 63
drag, startPoint x: 371, startPoint y: 431, endPoint x: 328, endPoint y: 429, distance: 42.7
click at [328, 429] on icon at bounding box center [328, 428] width 5 height 11
click at [335, 407] on icon at bounding box center [337, 408] width 11 height 11
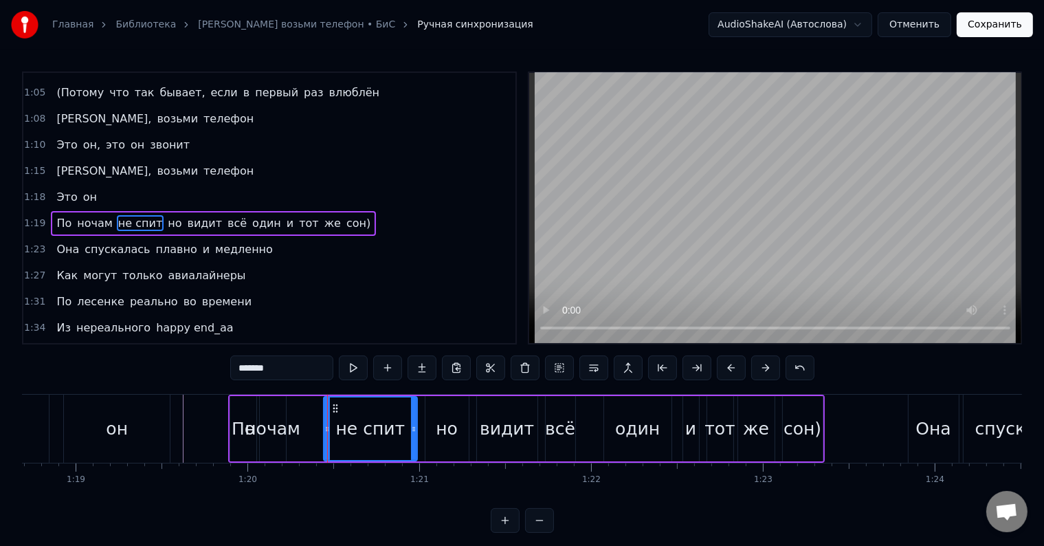
click at [278, 421] on div "ночам" at bounding box center [273, 429] width 56 height 26
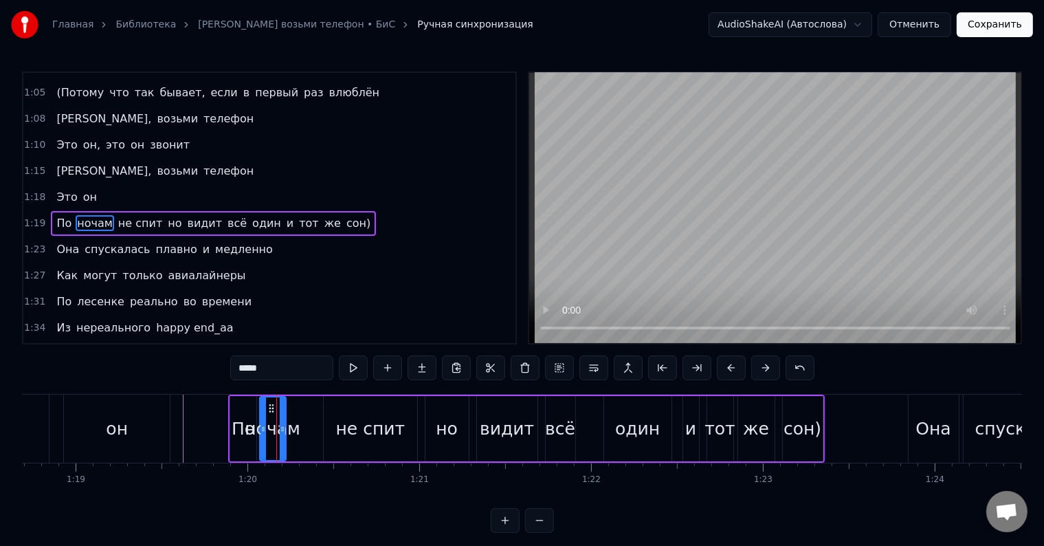
drag, startPoint x: 283, startPoint y: 412, endPoint x: 322, endPoint y: 420, distance: 40.0
click at [285, 420] on div at bounding box center [282, 428] width 5 height 63
click at [320, 420] on div at bounding box center [321, 428] width 5 height 63
drag, startPoint x: 320, startPoint y: 420, endPoint x: 294, endPoint y: 419, distance: 26.1
click at [302, 419] on div at bounding box center [304, 428] width 5 height 63
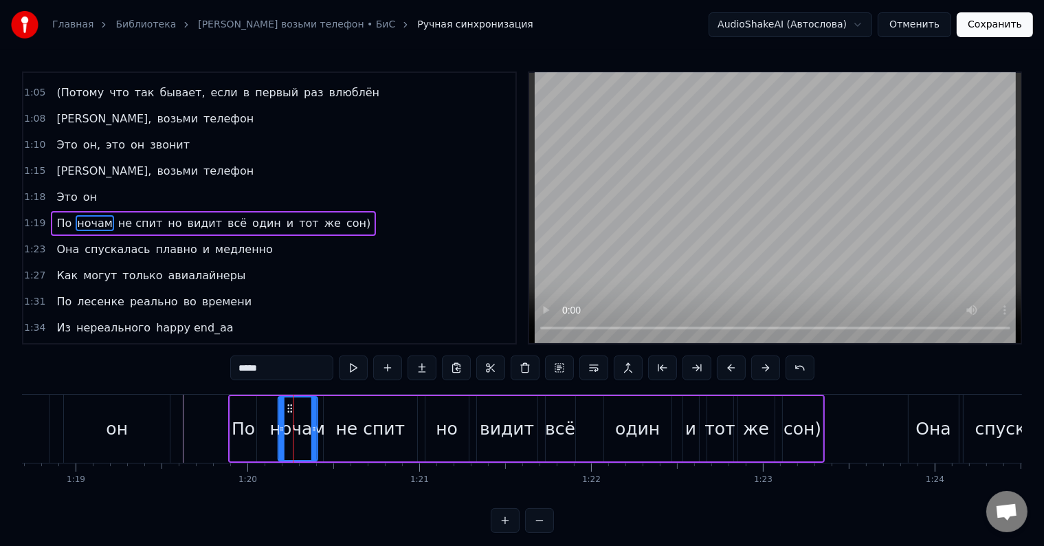
drag, startPoint x: 269, startPoint y: 408, endPoint x: 290, endPoint y: 407, distance: 20.6
click at [288, 408] on circle at bounding box center [287, 408] width 1 height 1
click at [240, 430] on div "По" at bounding box center [243, 429] width 23 height 26
type input "**"
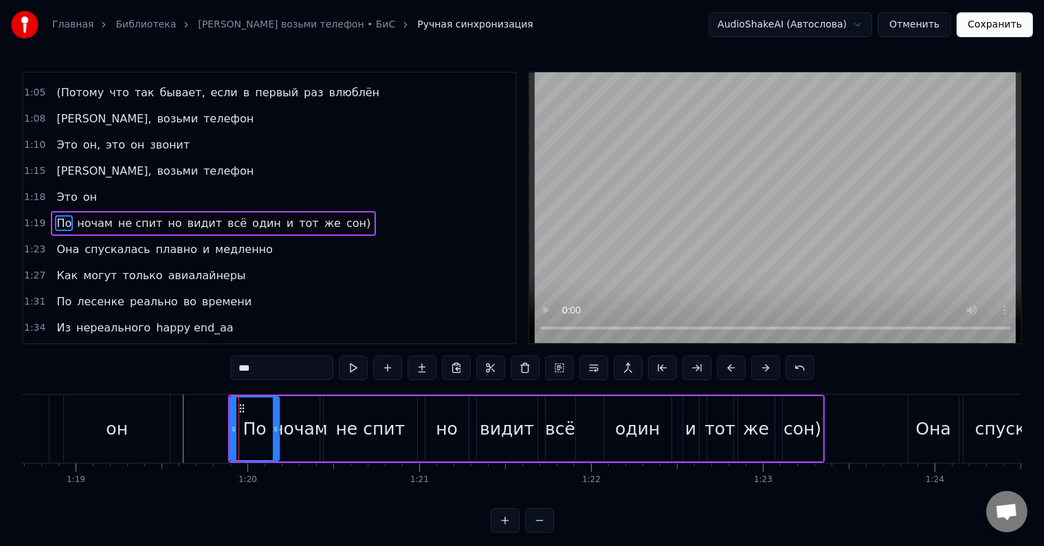
drag, startPoint x: 253, startPoint y: 430, endPoint x: 276, endPoint y: 427, distance: 22.8
click at [276, 427] on icon at bounding box center [275, 428] width 5 height 11
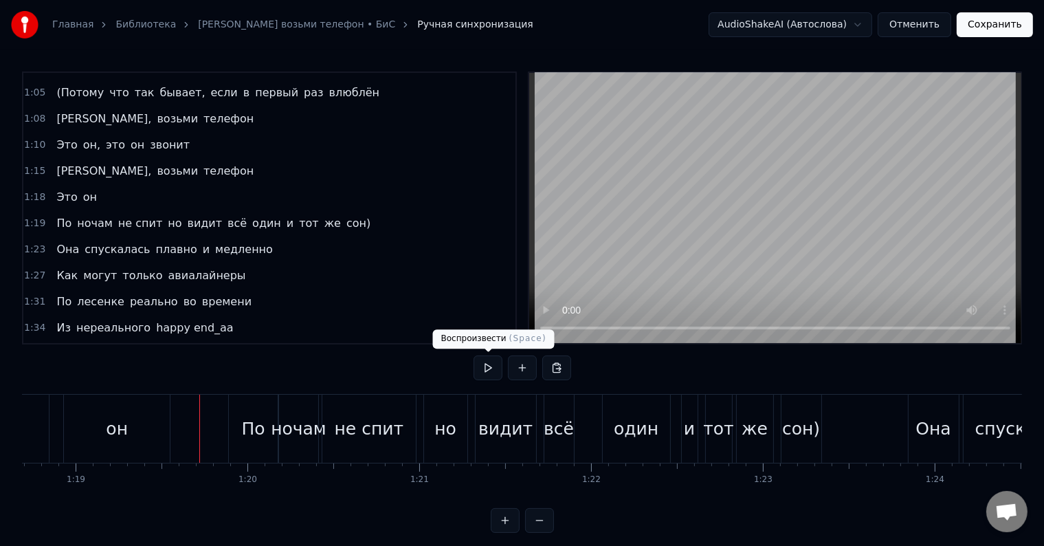
click at [489, 374] on button at bounding box center [488, 367] width 29 height 25
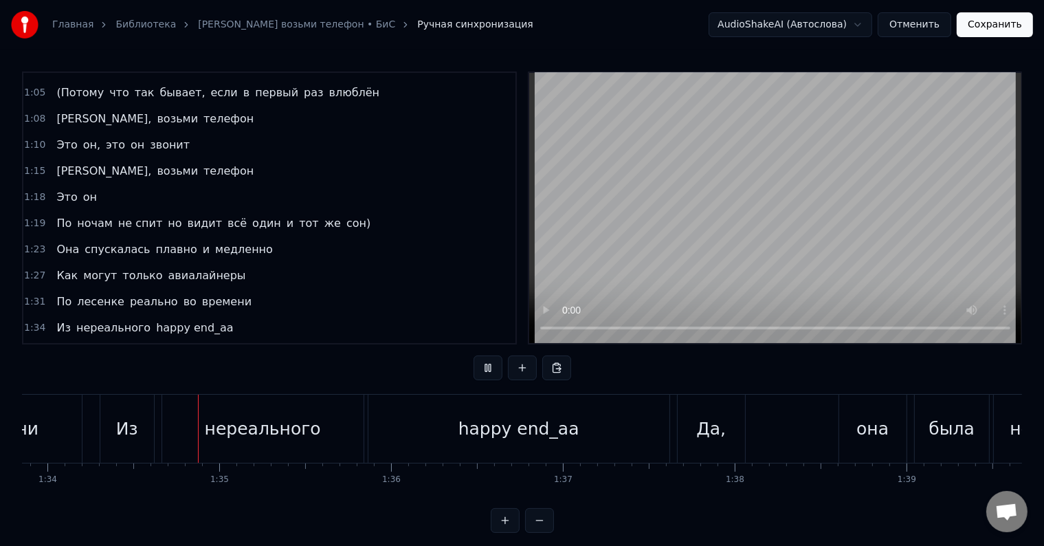
scroll to position [0, 16142]
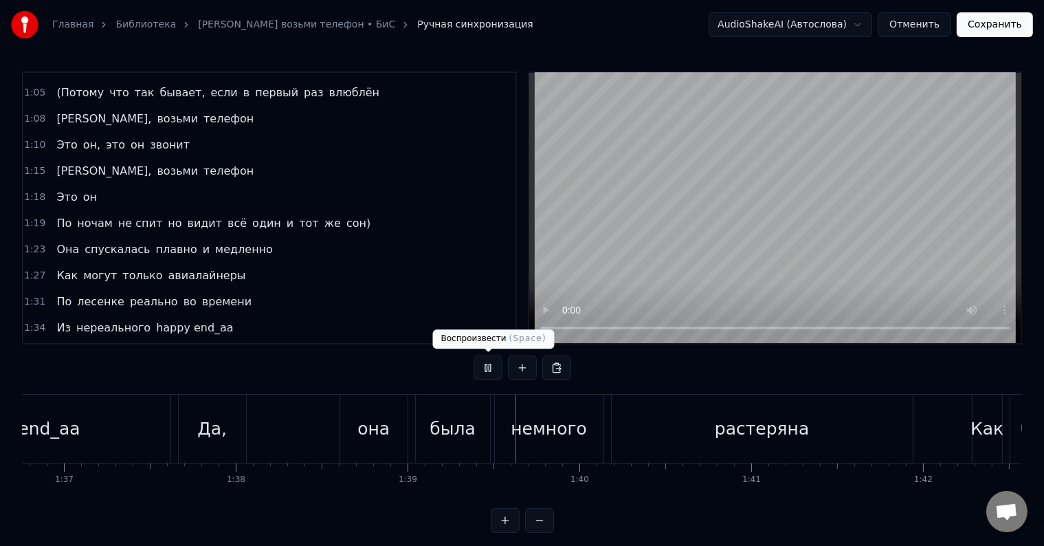
click at [485, 375] on button at bounding box center [488, 367] width 29 height 25
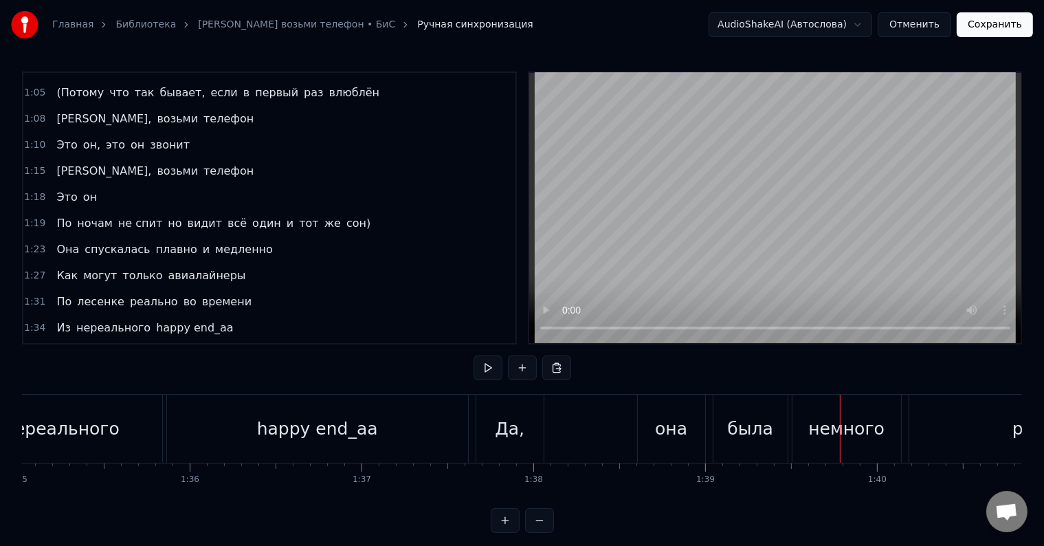
scroll to position [0, 16281]
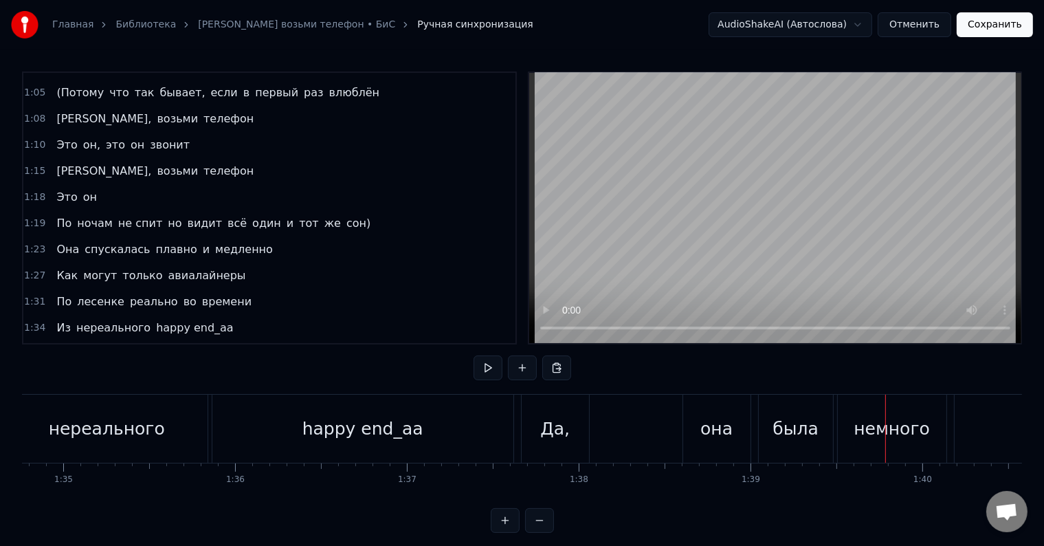
click at [543, 439] on div "Да," at bounding box center [555, 429] width 30 height 26
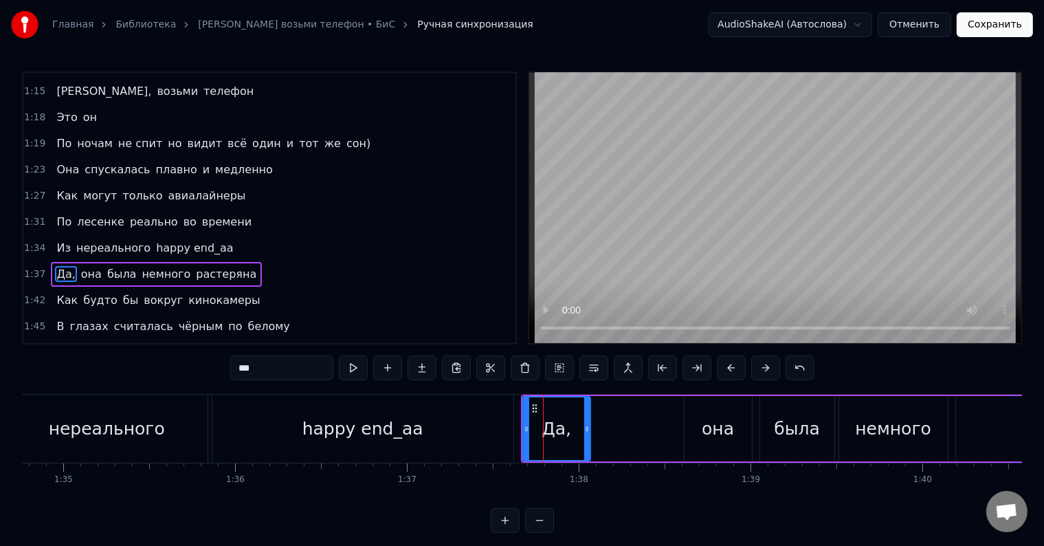
scroll to position [459, 0]
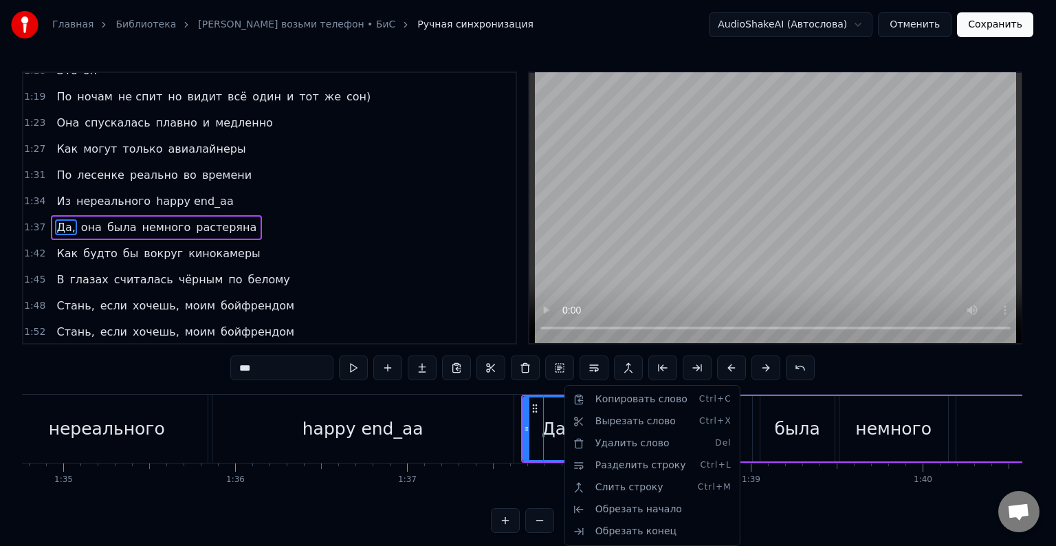
click at [502, 441] on html "Главная Библиотека [PERSON_NAME] возьми телефон • БиС Ручная синхронизация Audi…" at bounding box center [528, 277] width 1056 height 555
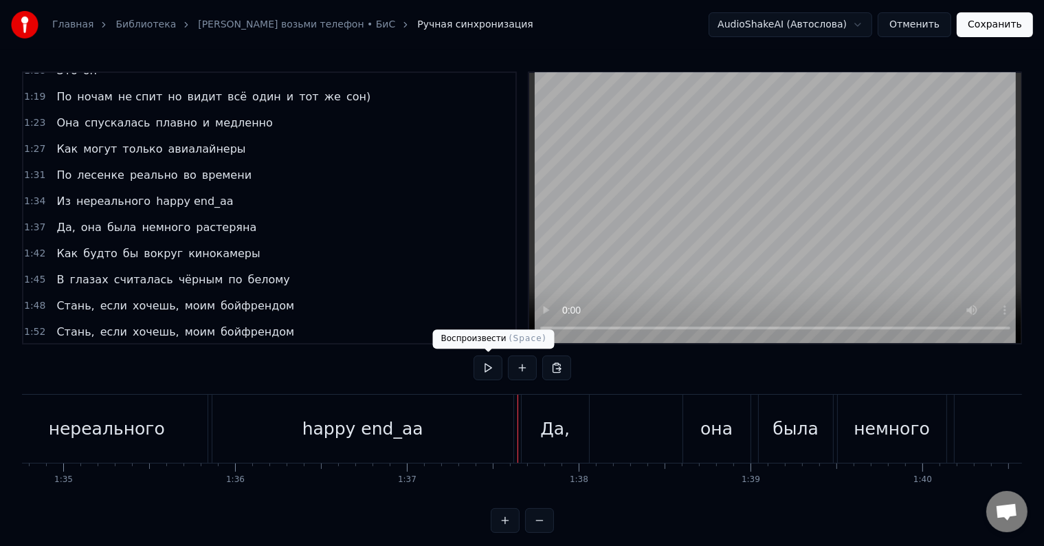
click at [492, 377] on button at bounding box center [488, 367] width 29 height 25
click at [489, 374] on button at bounding box center [488, 367] width 29 height 25
click at [209, 427] on div "Из нереального happy end_аа" at bounding box center [230, 428] width 573 height 68
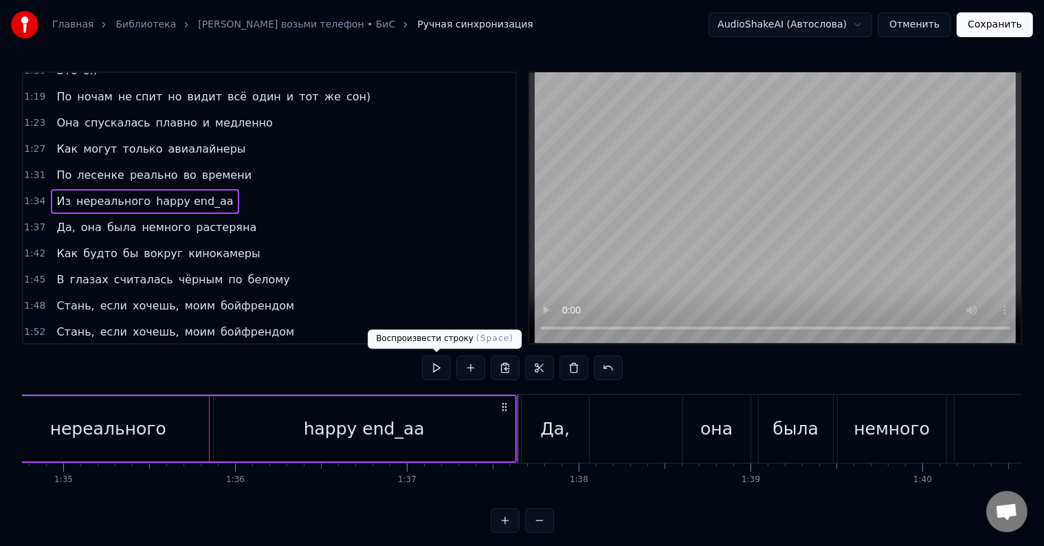
click at [440, 370] on button at bounding box center [436, 367] width 29 height 25
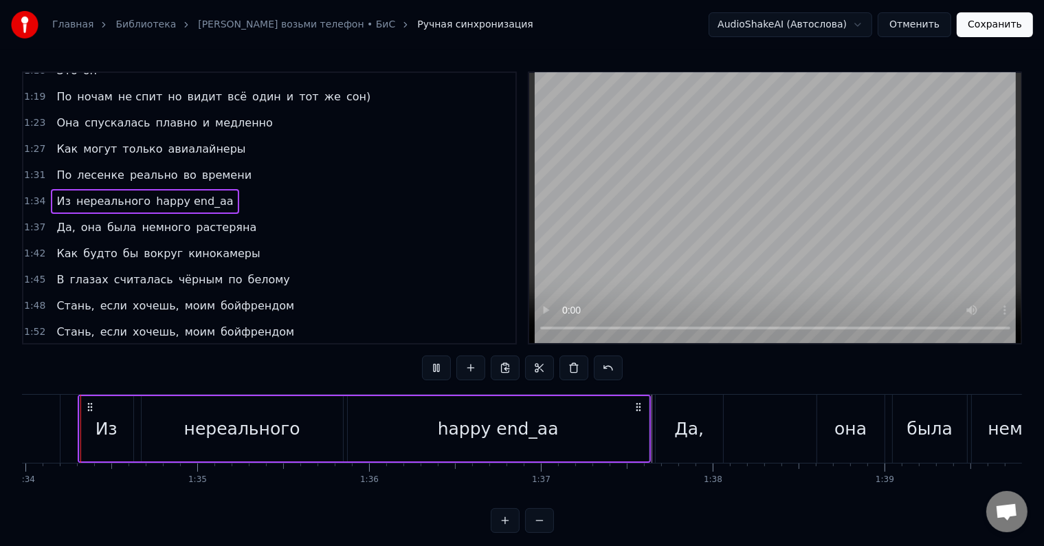
scroll to position [0, 16136]
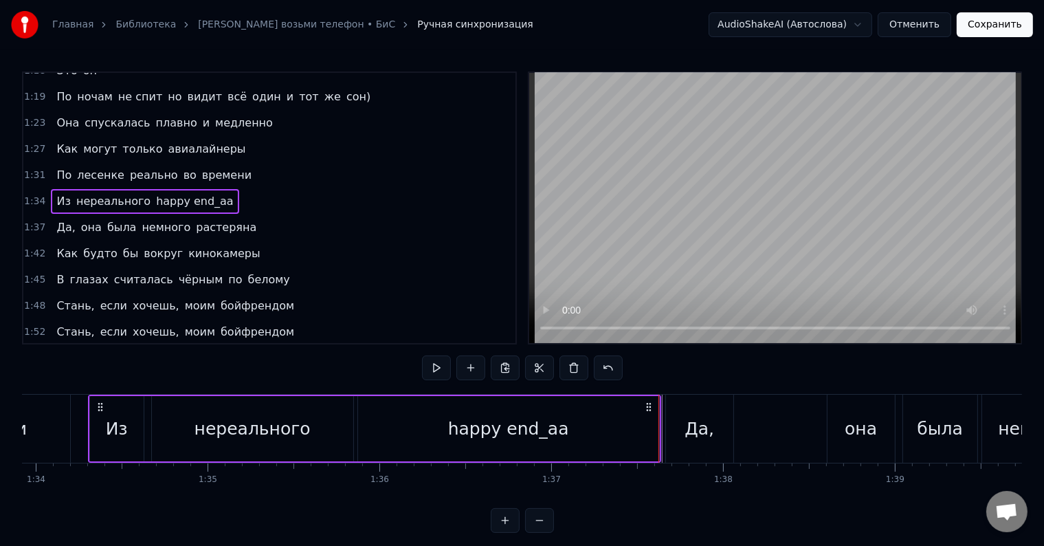
click at [440, 370] on button at bounding box center [436, 367] width 29 height 25
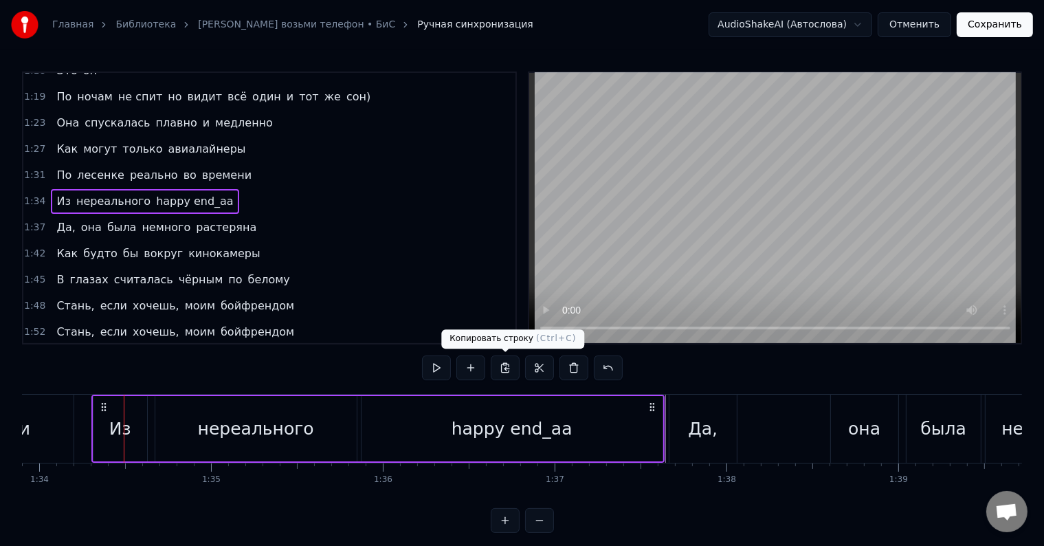
click at [750, 444] on div "Да, она была немного растеряна" at bounding box center [1038, 428] width 738 height 68
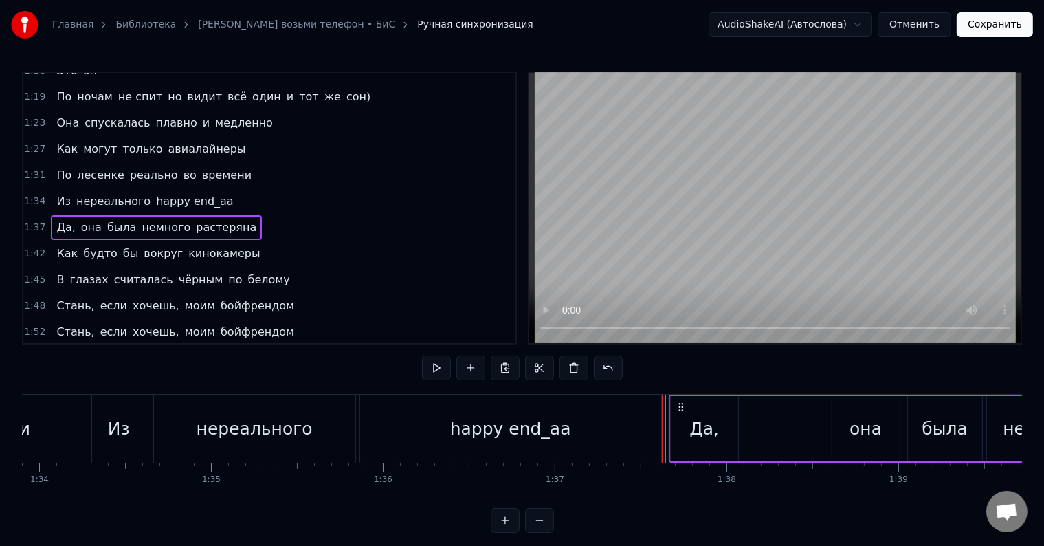
click at [706, 436] on div "Да," at bounding box center [704, 429] width 30 height 26
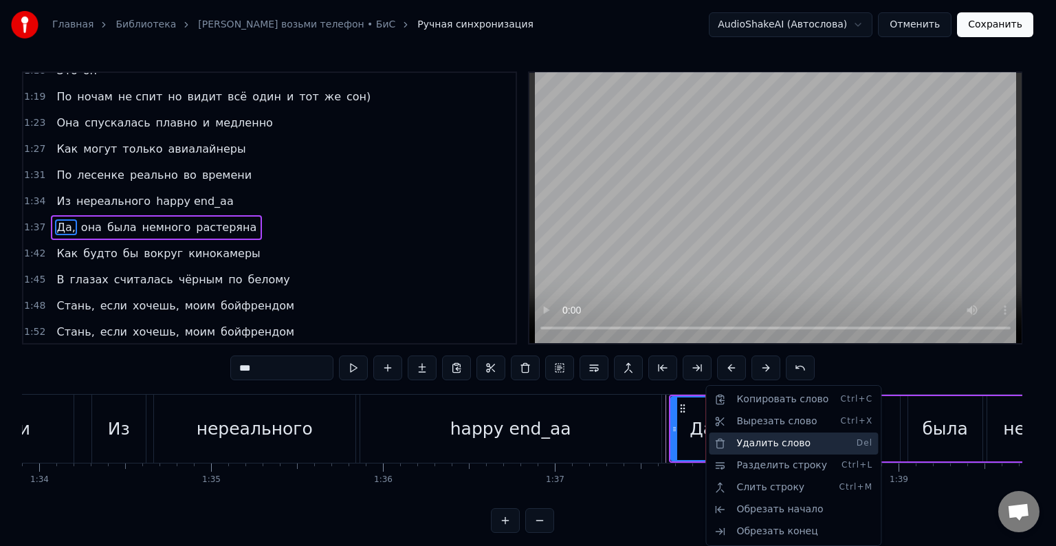
drag, startPoint x: 742, startPoint y: 441, endPoint x: 717, endPoint y: 443, distance: 25.5
click at [742, 443] on div "Удалить слово Del" at bounding box center [793, 443] width 169 height 22
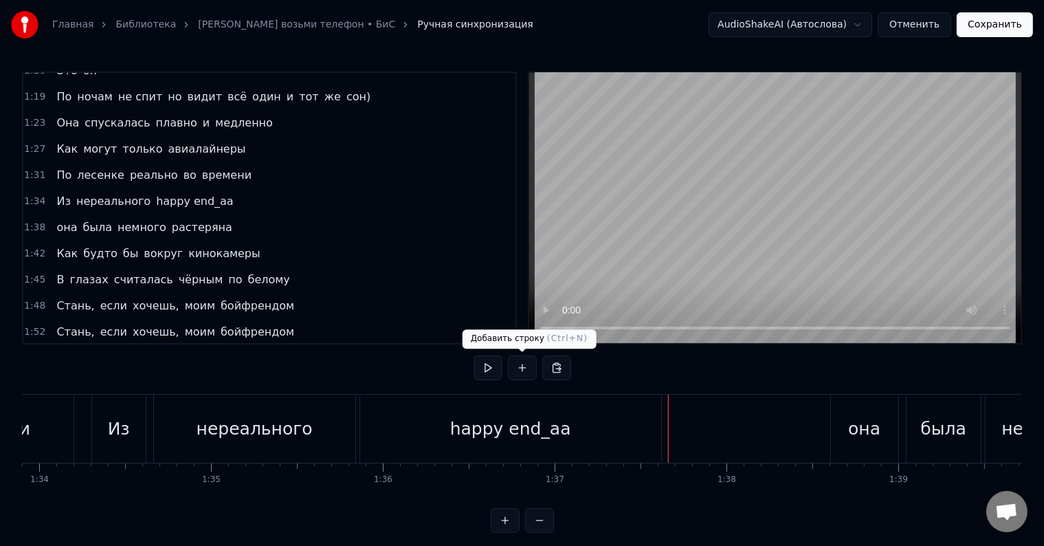
click at [486, 367] on button at bounding box center [488, 367] width 29 height 25
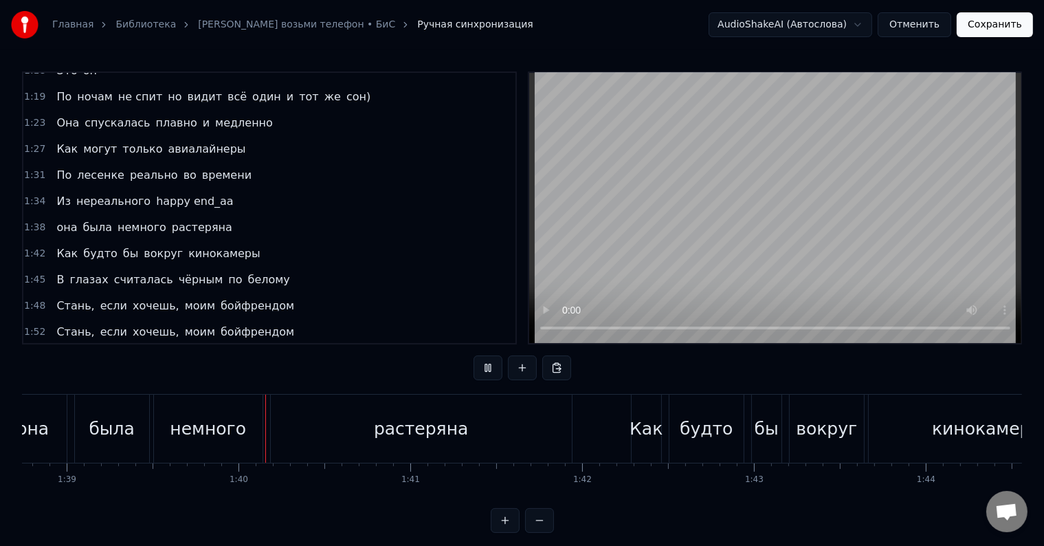
scroll to position [0, 17030]
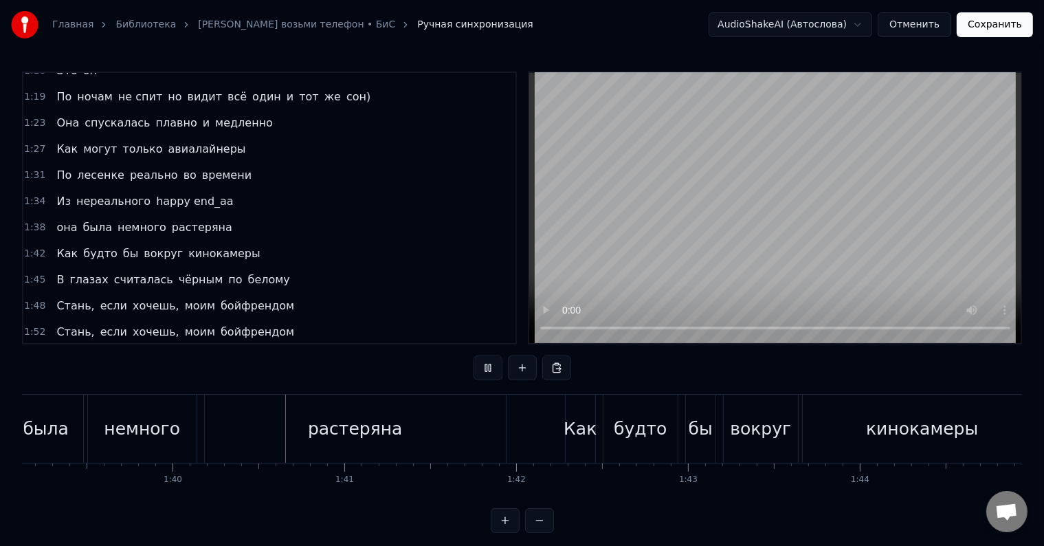
click at [487, 366] on button at bounding box center [488, 367] width 29 height 25
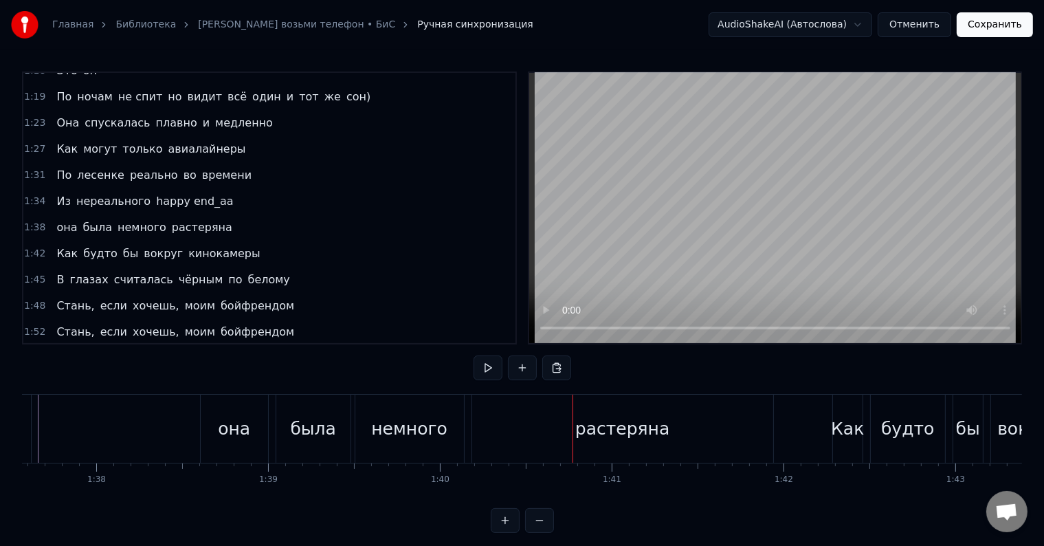
scroll to position [0, 16717]
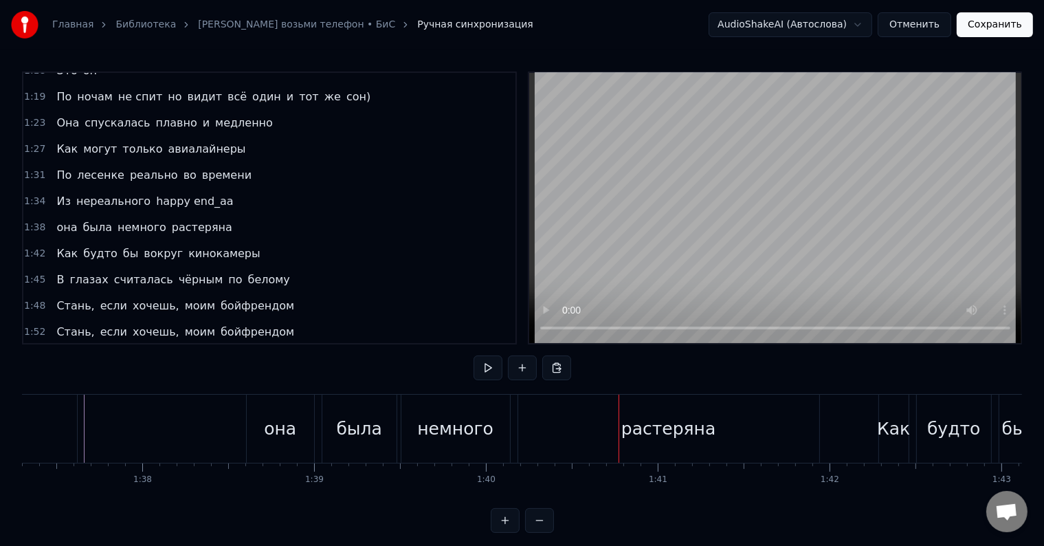
click at [289, 440] on div "она" at bounding box center [280, 429] width 32 height 26
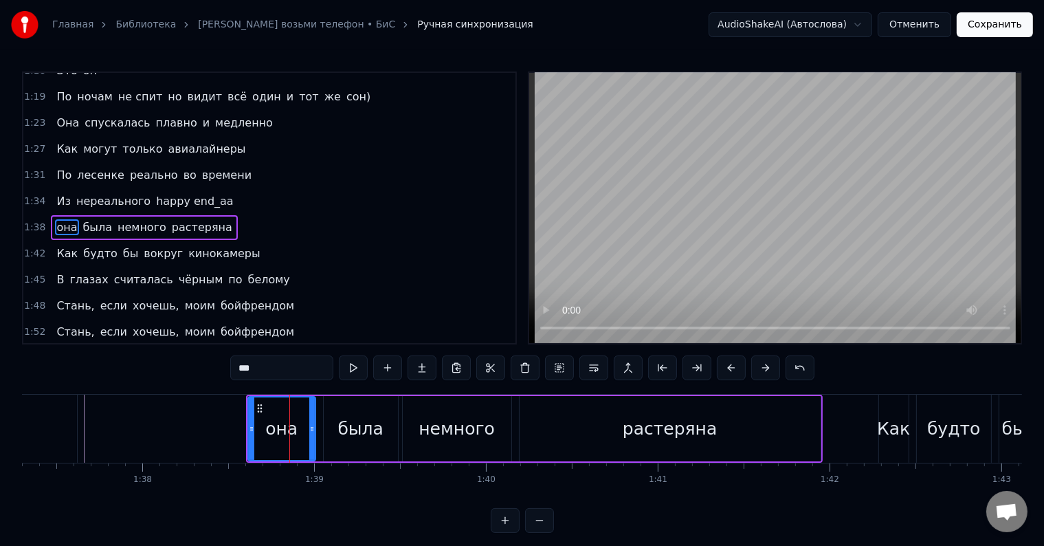
drag, startPoint x: 247, startPoint y: 371, endPoint x: 210, endPoint y: 371, distance: 37.1
click at [210, 371] on div "0:21 Её могли бы звать экзотически 0:24 Мадонна или попросту [PERSON_NAME] 0:28…" at bounding box center [522, 301] width 1000 height 461
type input "***"
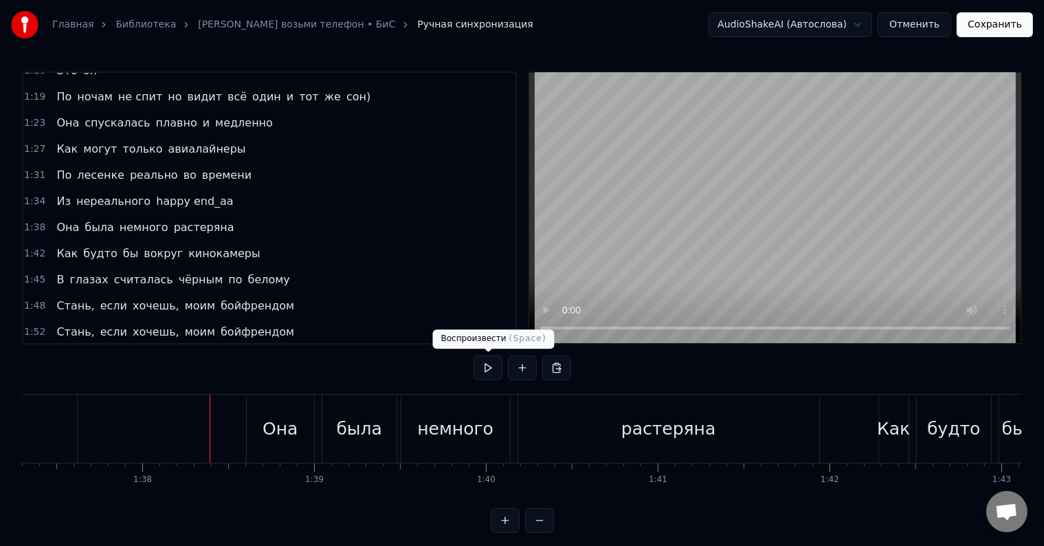
click at [493, 369] on button at bounding box center [488, 367] width 29 height 25
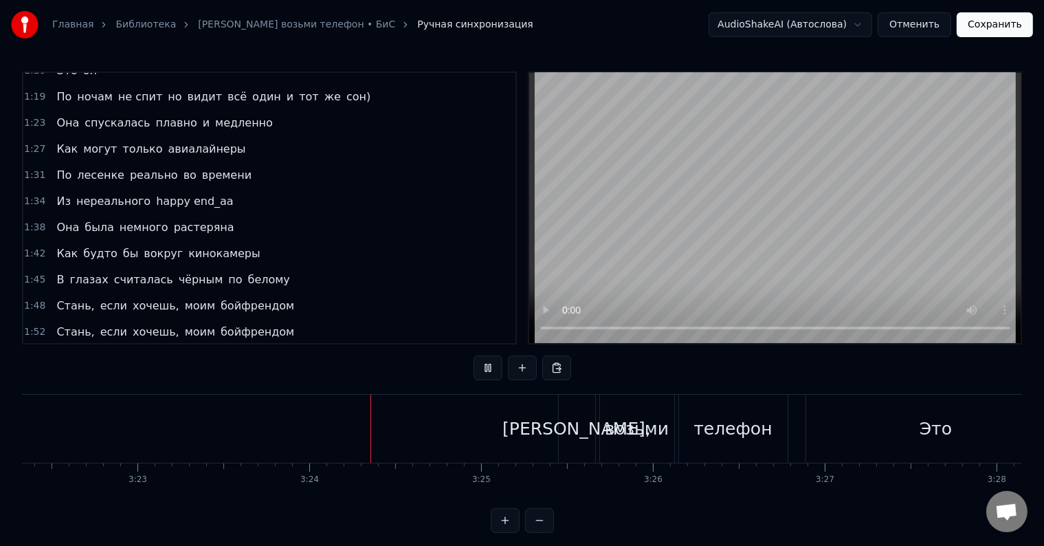
scroll to position [0, 34962]
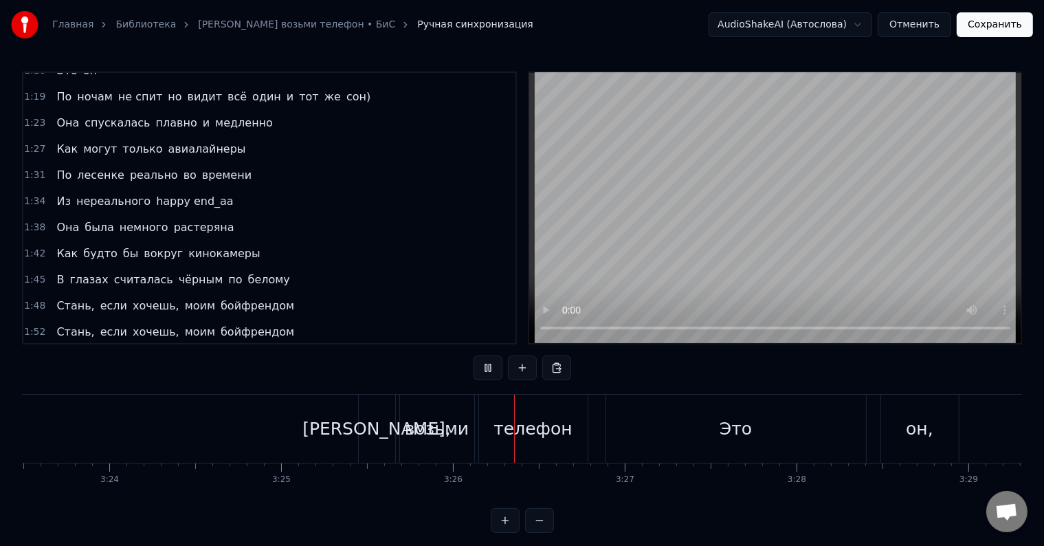
click at [494, 370] on button at bounding box center [488, 367] width 29 height 25
drag, startPoint x: 379, startPoint y: 421, endPoint x: 379, endPoint y: 473, distance: 52.2
click at [378, 425] on div "[PERSON_NAME]," at bounding box center [376, 429] width 148 height 26
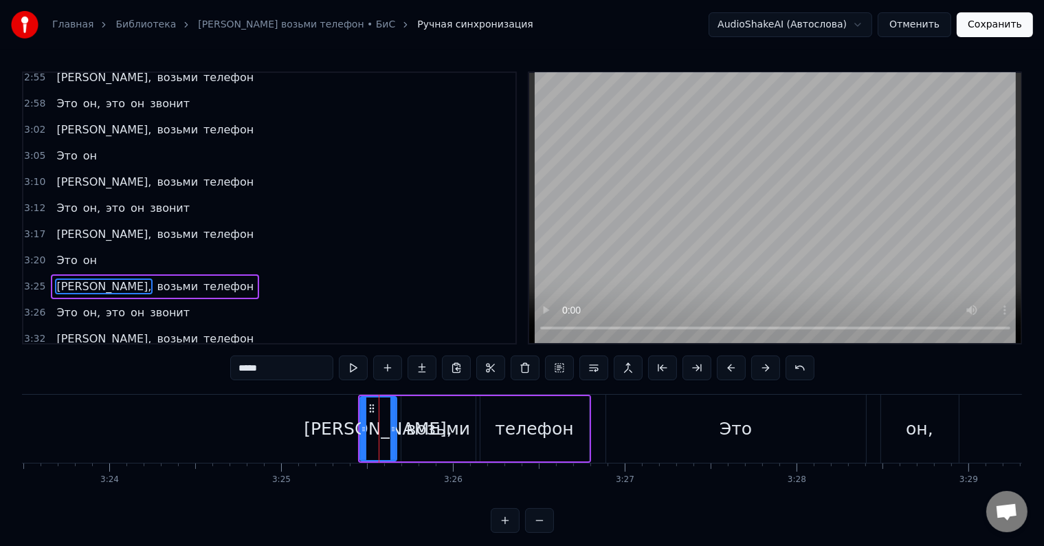
scroll to position [1171, 0]
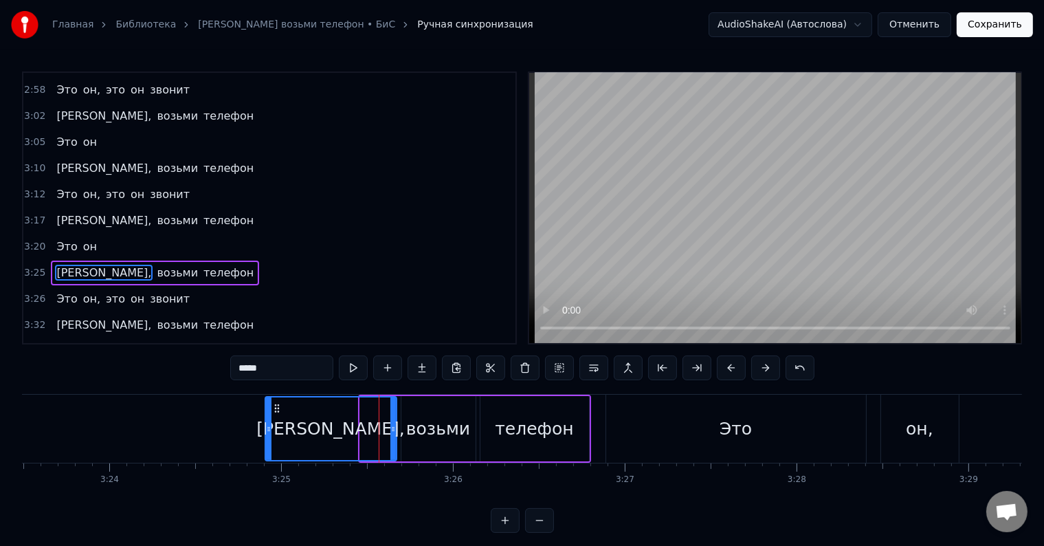
drag, startPoint x: 360, startPoint y: 427, endPoint x: 281, endPoint y: 423, distance: 79.1
click at [267, 422] on div at bounding box center [268, 428] width 5 height 63
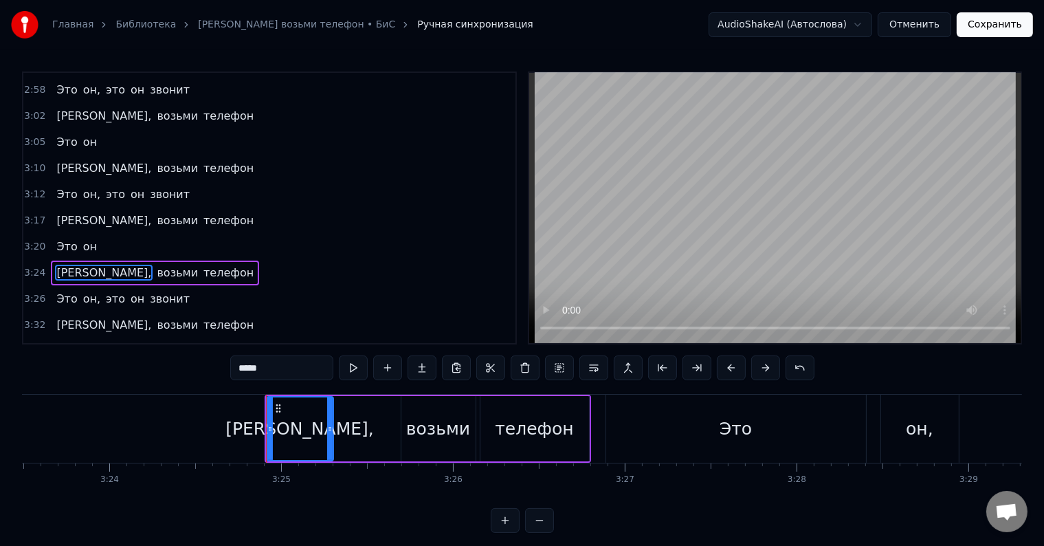
drag, startPoint x: 393, startPoint y: 426, endPoint x: 332, endPoint y: 425, distance: 61.2
click at [331, 425] on icon at bounding box center [329, 428] width 5 height 11
click at [426, 430] on div "возьми" at bounding box center [438, 429] width 64 height 26
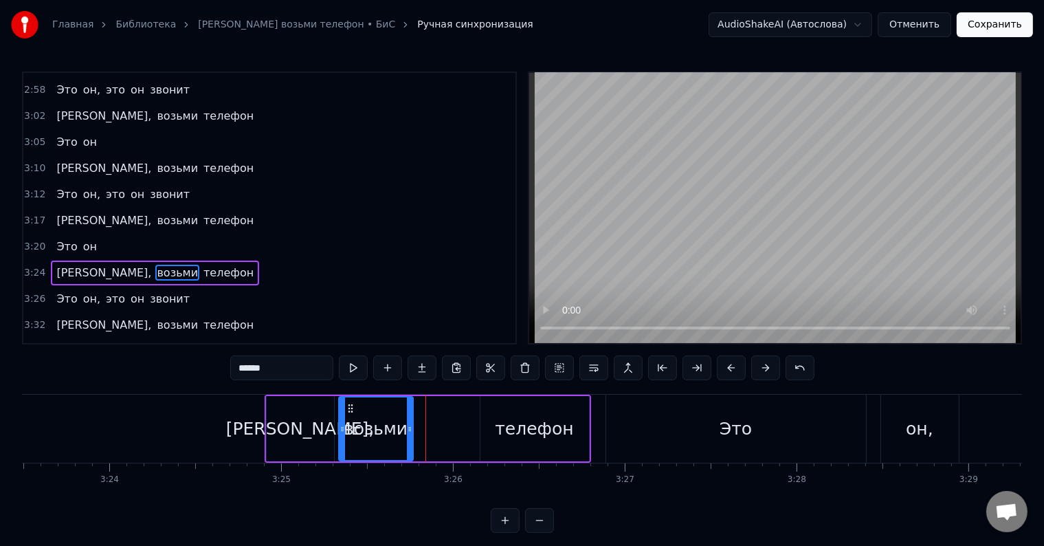
drag, startPoint x: 412, startPoint y: 404, endPoint x: 349, endPoint y: 405, distance: 62.5
click at [349, 405] on icon at bounding box center [349, 408] width 11 height 11
click at [522, 431] on div "телефон" at bounding box center [534, 429] width 78 height 26
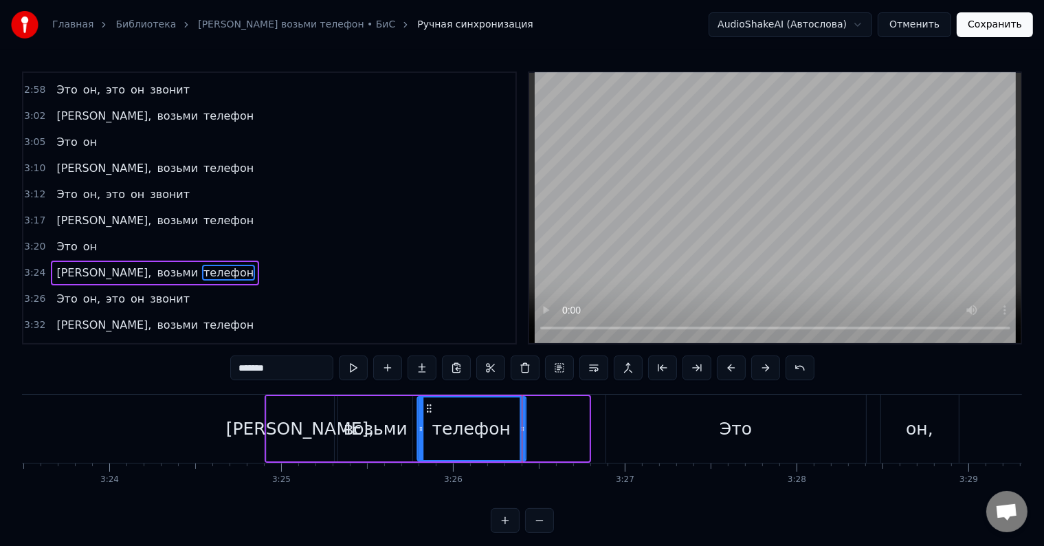
drag, startPoint x: 491, startPoint y: 407, endPoint x: 427, endPoint y: 409, distance: 63.3
click at [427, 409] on icon at bounding box center [428, 408] width 11 height 11
click at [730, 427] on div "Это" at bounding box center [736, 429] width 32 height 26
type input "***"
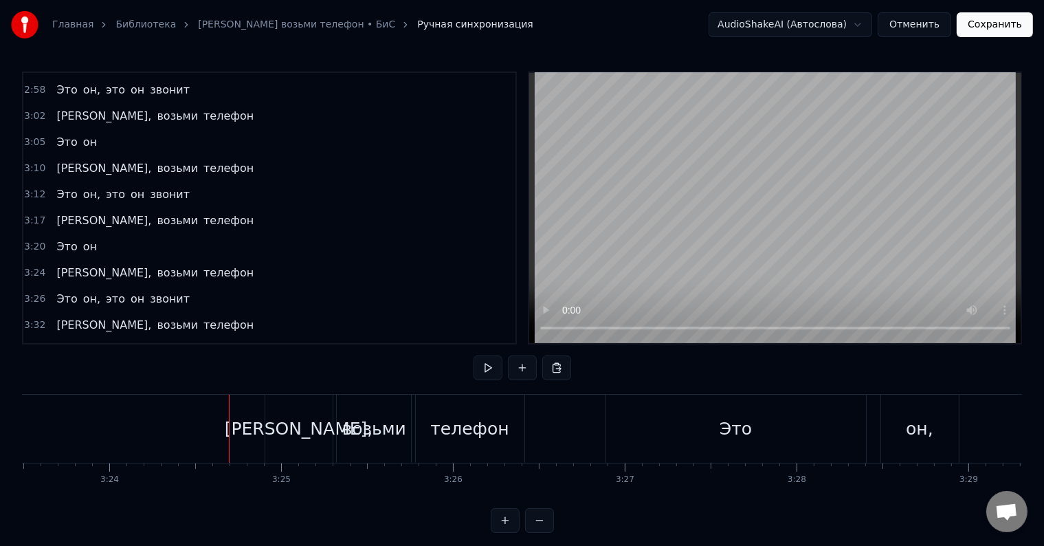
click at [491, 361] on button at bounding box center [488, 367] width 29 height 25
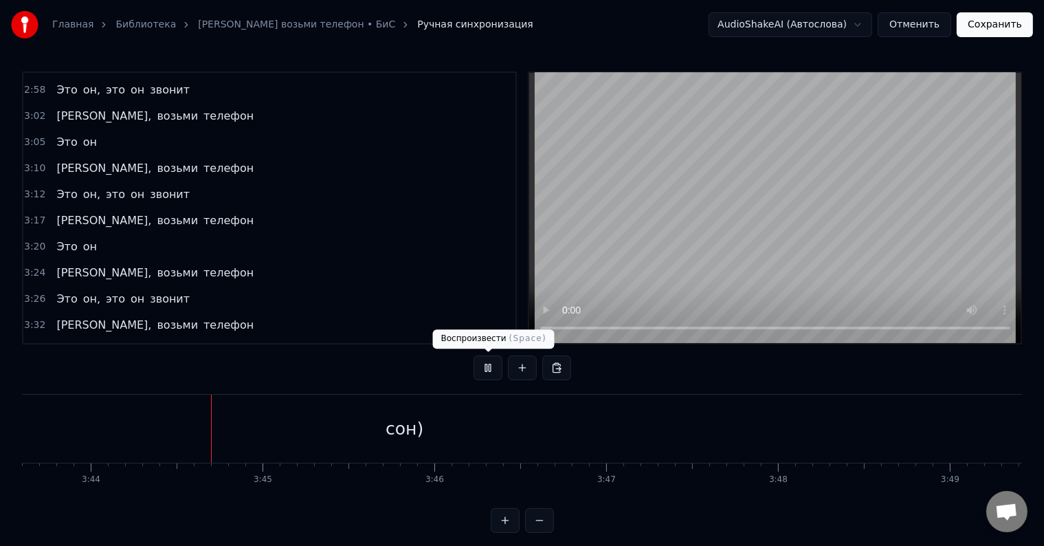
scroll to position [0, 38446]
click at [486, 370] on button at bounding box center [488, 367] width 29 height 25
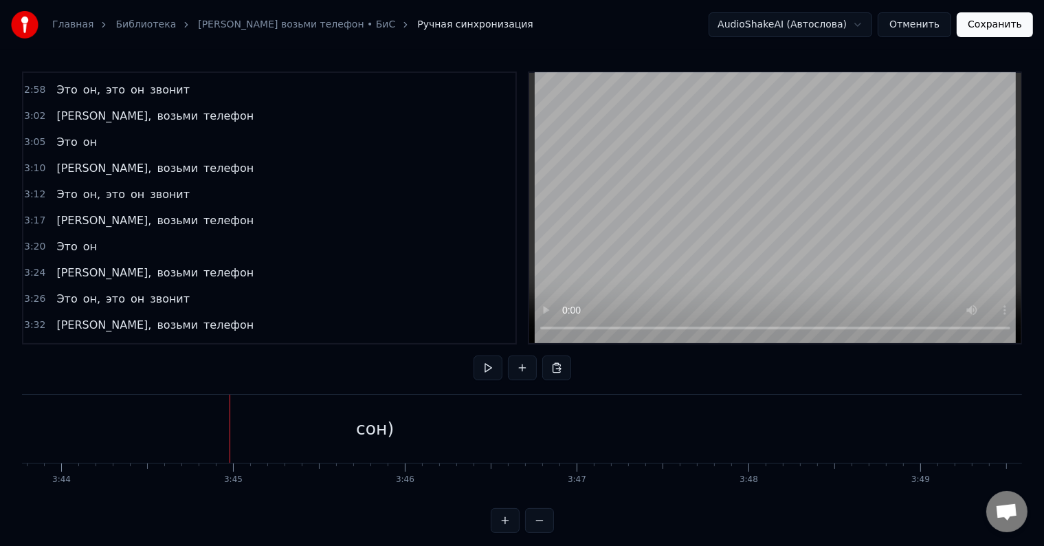
click at [1012, 22] on button "Сохранить" at bounding box center [995, 24] width 76 height 25
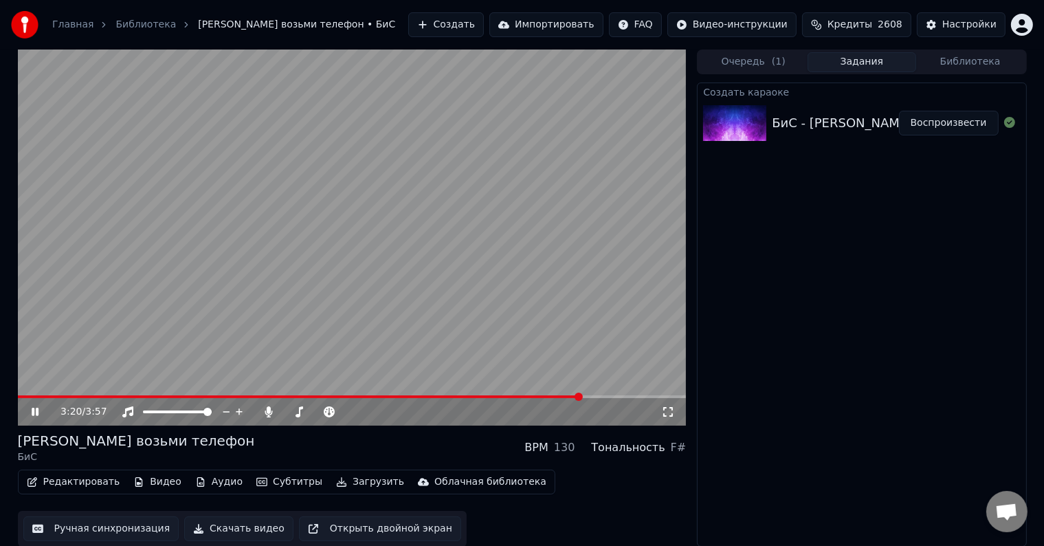
click at [411, 327] on video at bounding box center [352, 237] width 669 height 376
click at [335, 482] on button "Загрузить" at bounding box center [370, 481] width 79 height 19
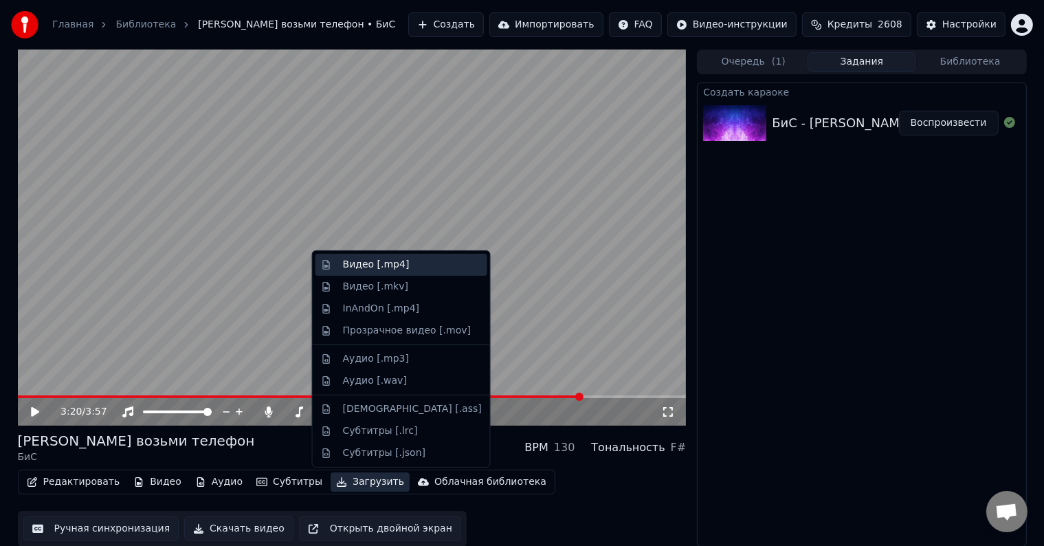
click at [416, 258] on div "Видео [.mp4]" at bounding box center [412, 265] width 139 height 14
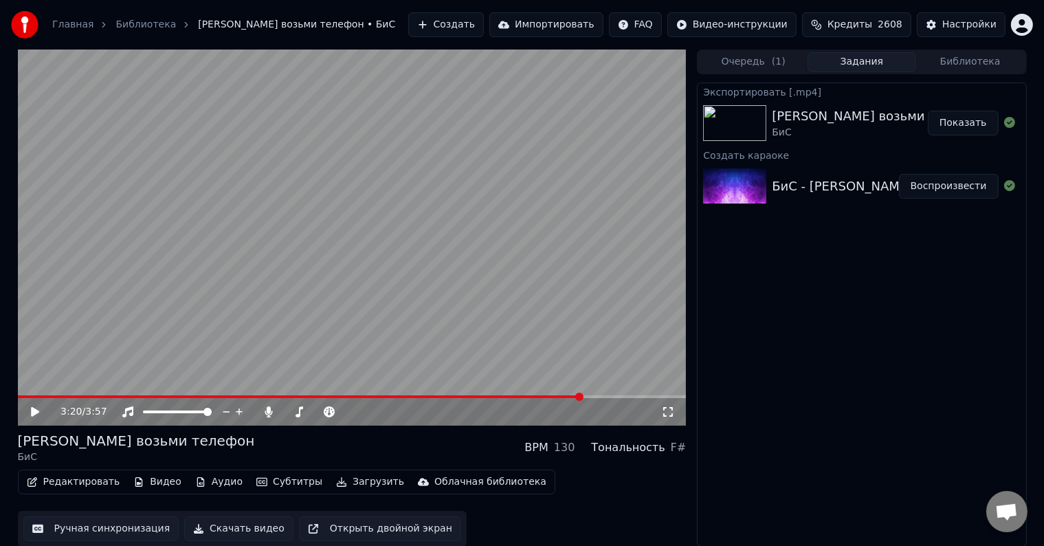
click at [972, 124] on button "Показать" at bounding box center [963, 123] width 71 height 25
